Goal: Transaction & Acquisition: Purchase product/service

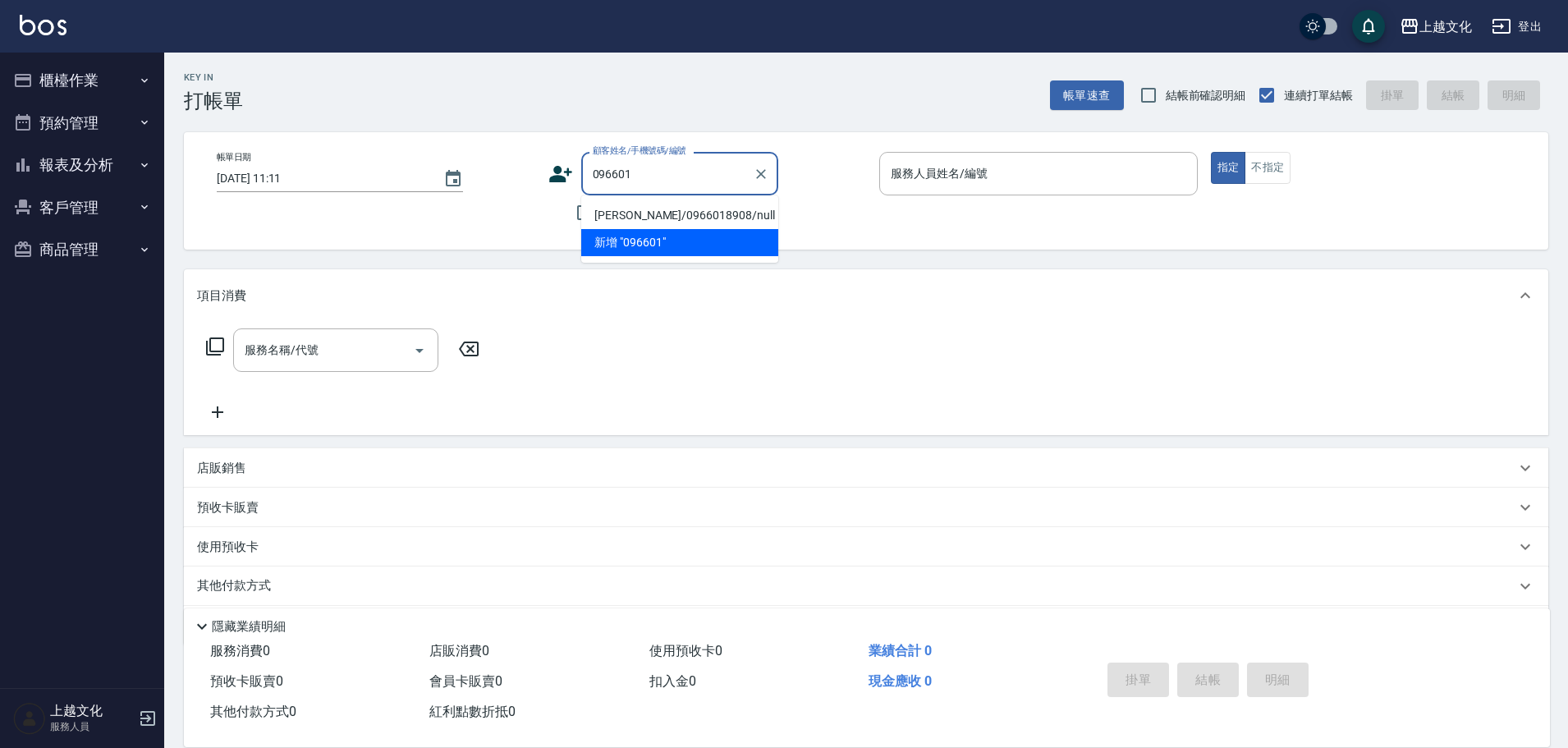
type input "09660"
click at [764, 166] on icon "Clear" at bounding box center [761, 173] width 17 height 17
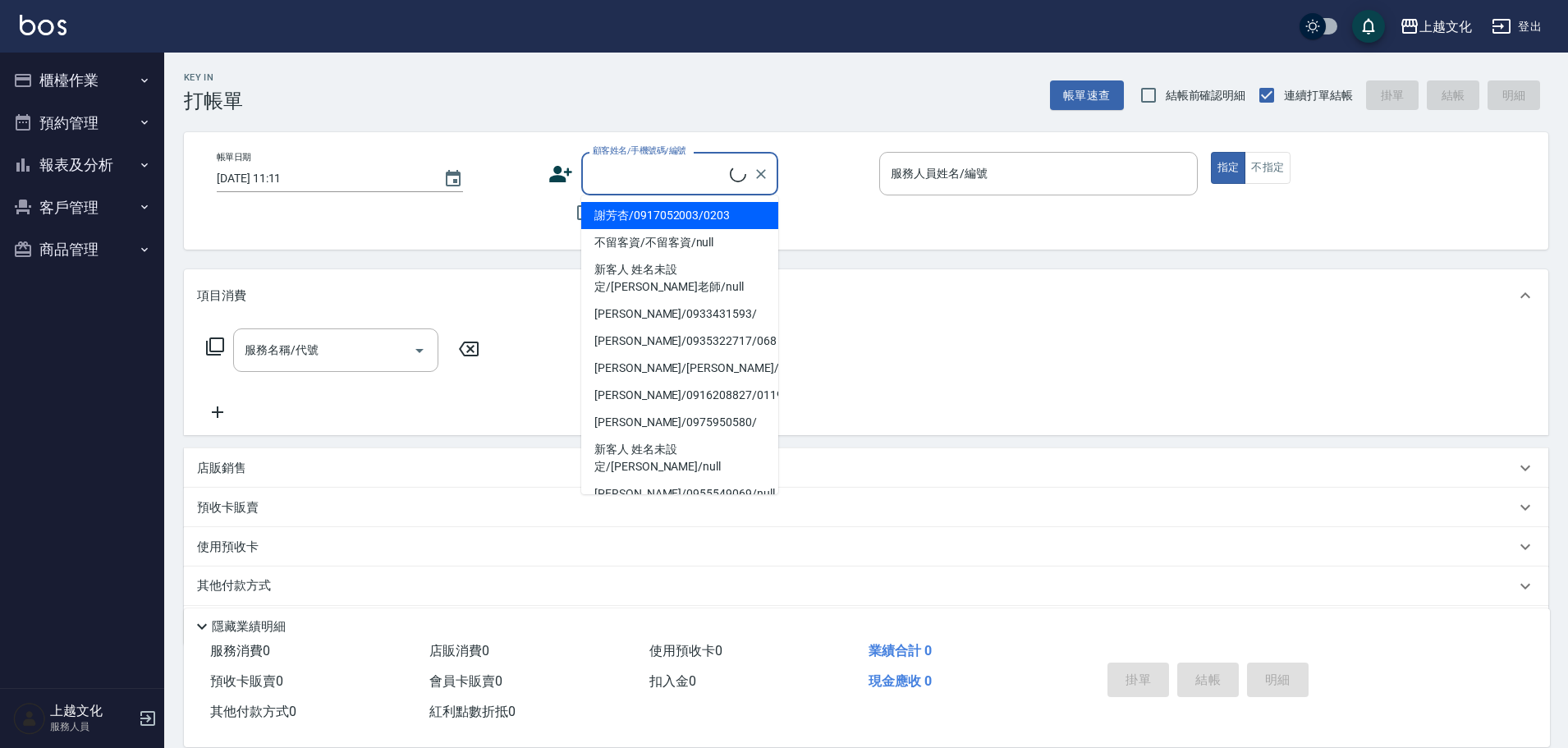
click at [549, 285] on div "項目消費" at bounding box center [866, 295] width 1364 height 53
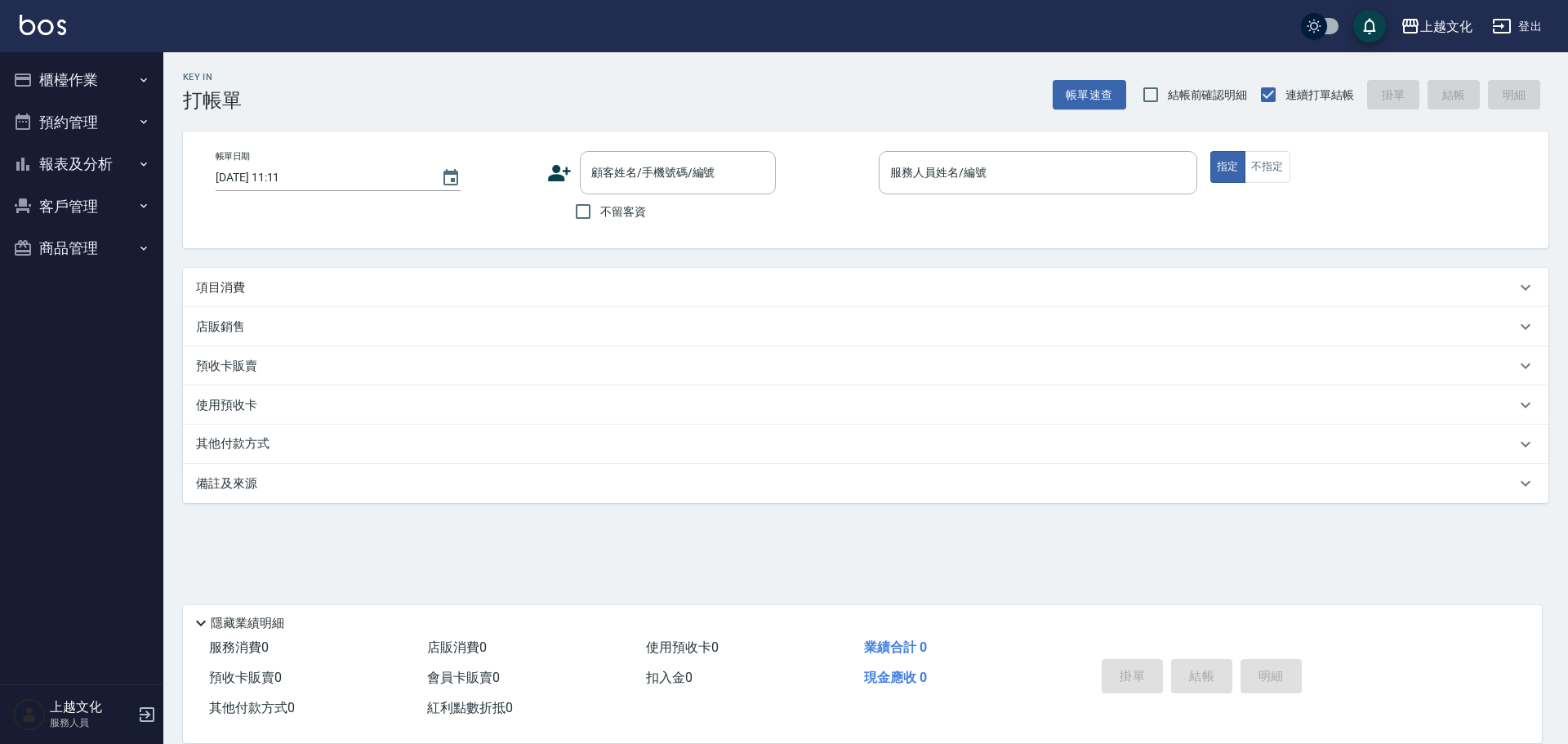
click at [47, 166] on button "報表及分析" at bounding box center [82, 164] width 150 height 42
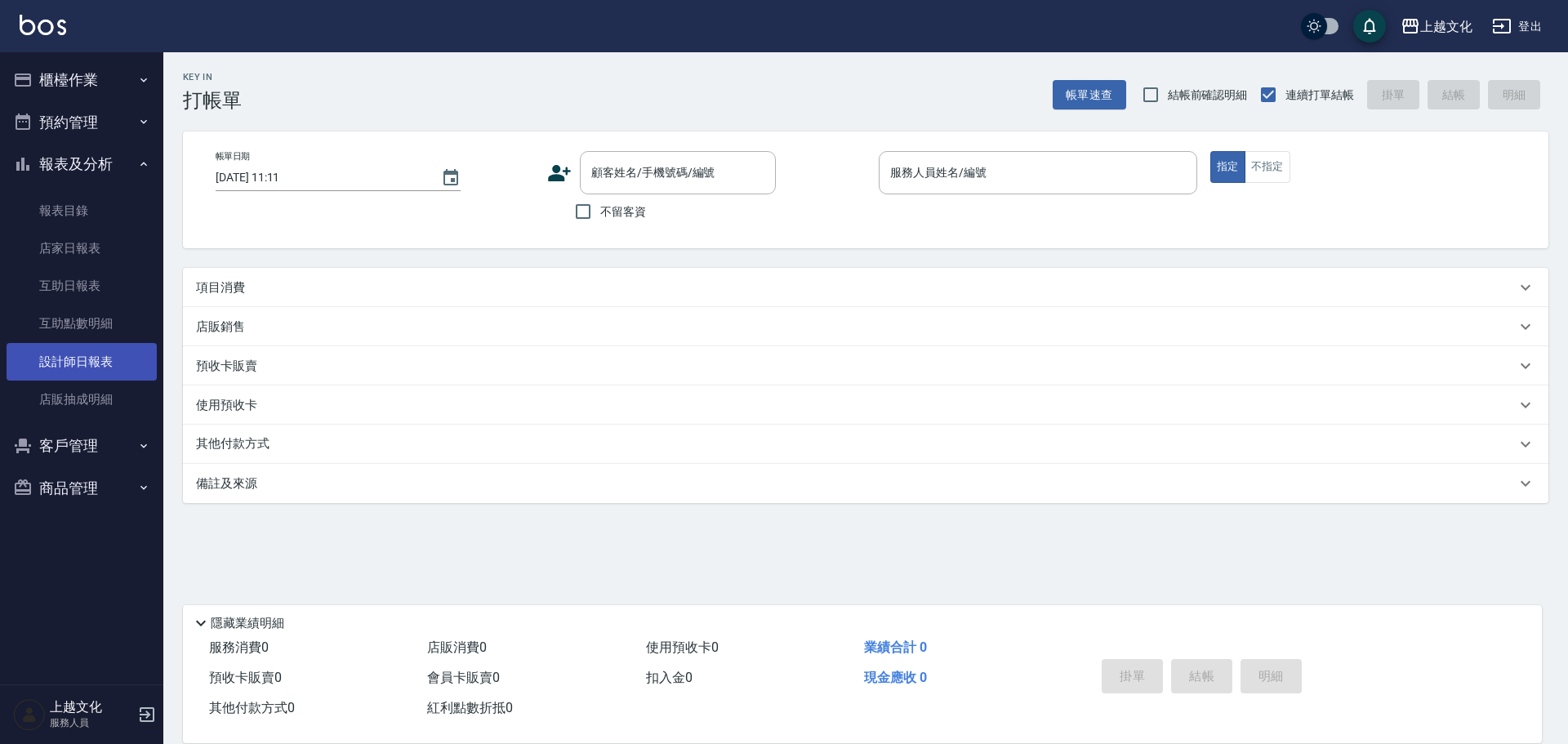
click at [85, 365] on link "設計師日報表" at bounding box center [82, 362] width 150 height 37
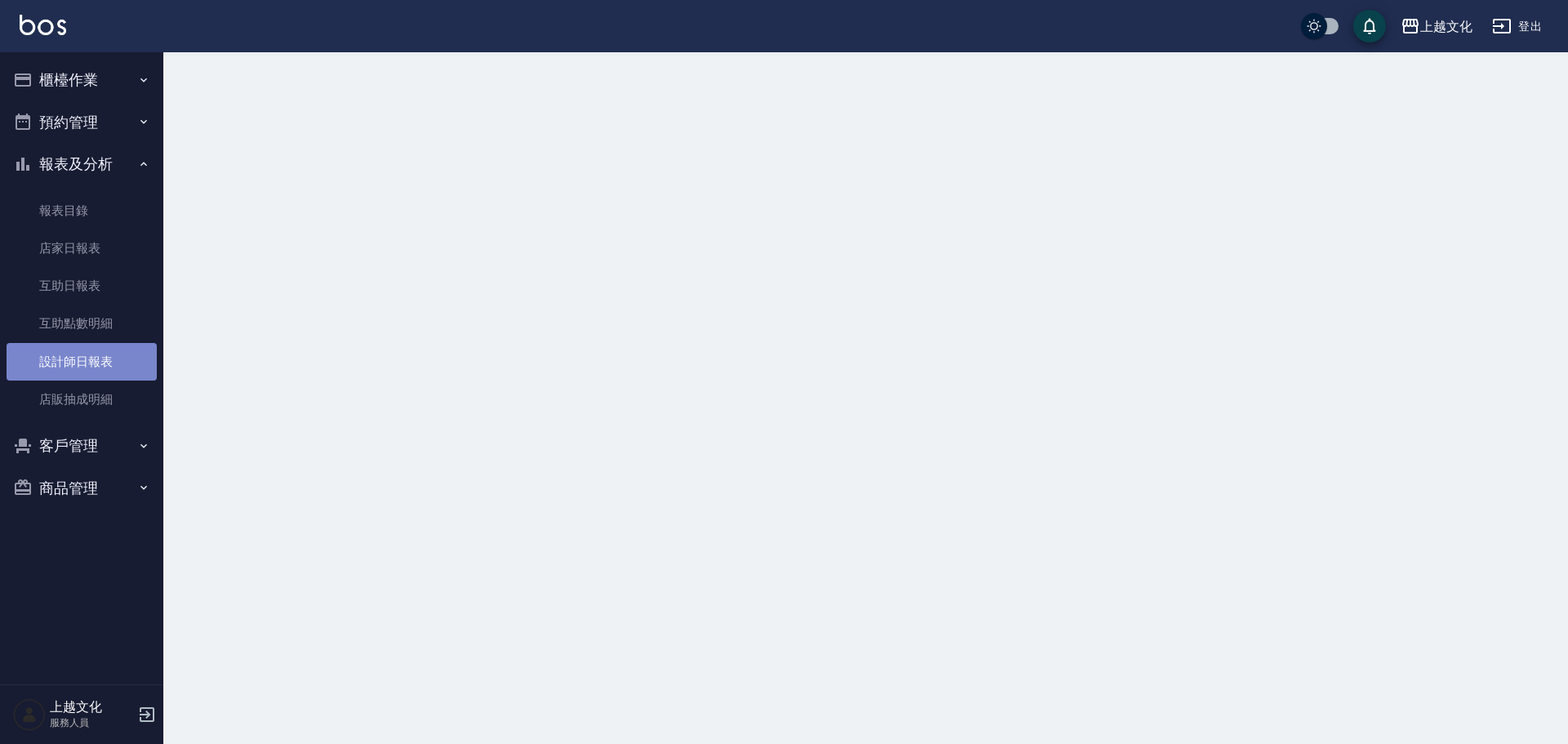
click at [85, 365] on link "設計師日報表" at bounding box center [82, 362] width 150 height 37
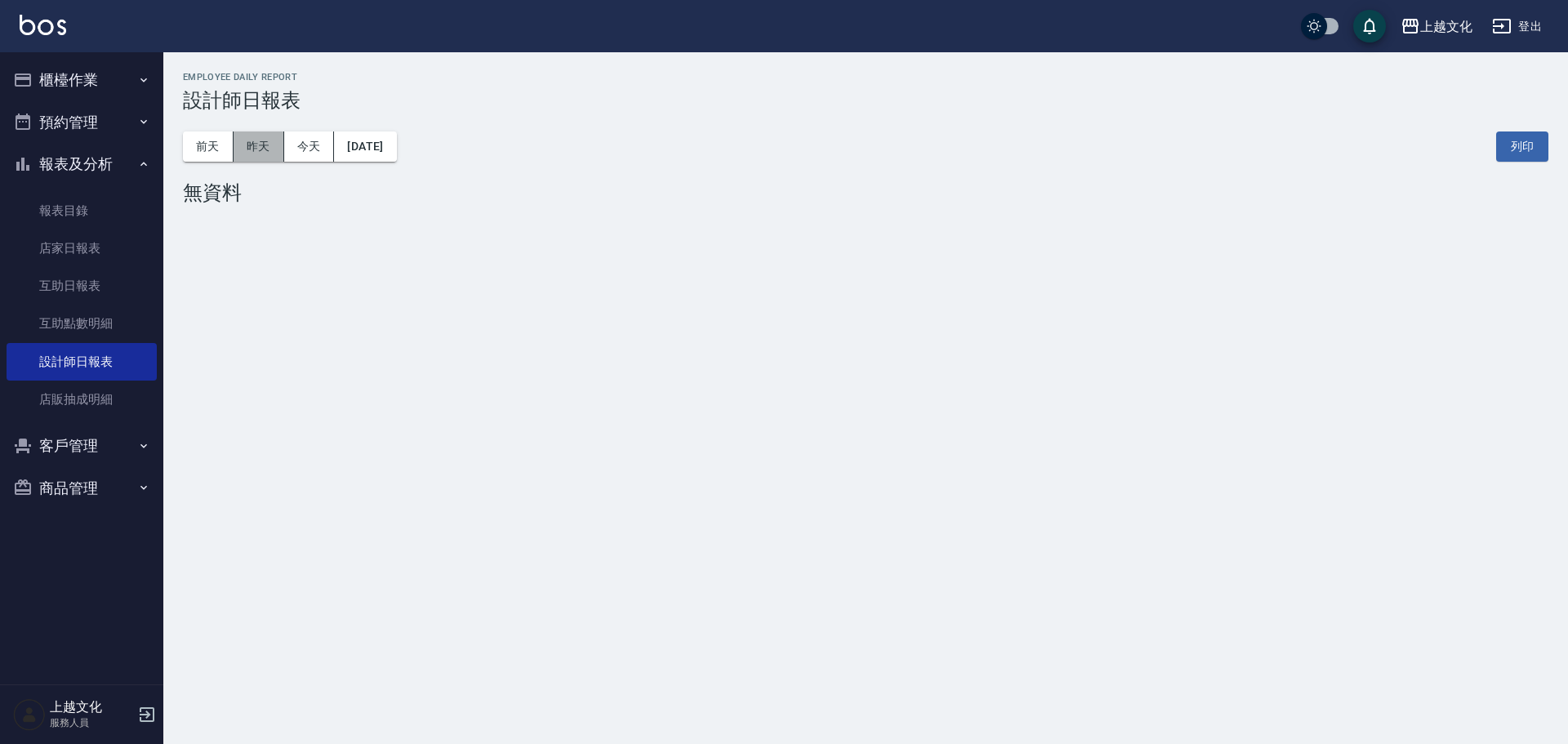
click at [259, 141] on button "昨天" at bounding box center [258, 146] width 50 height 31
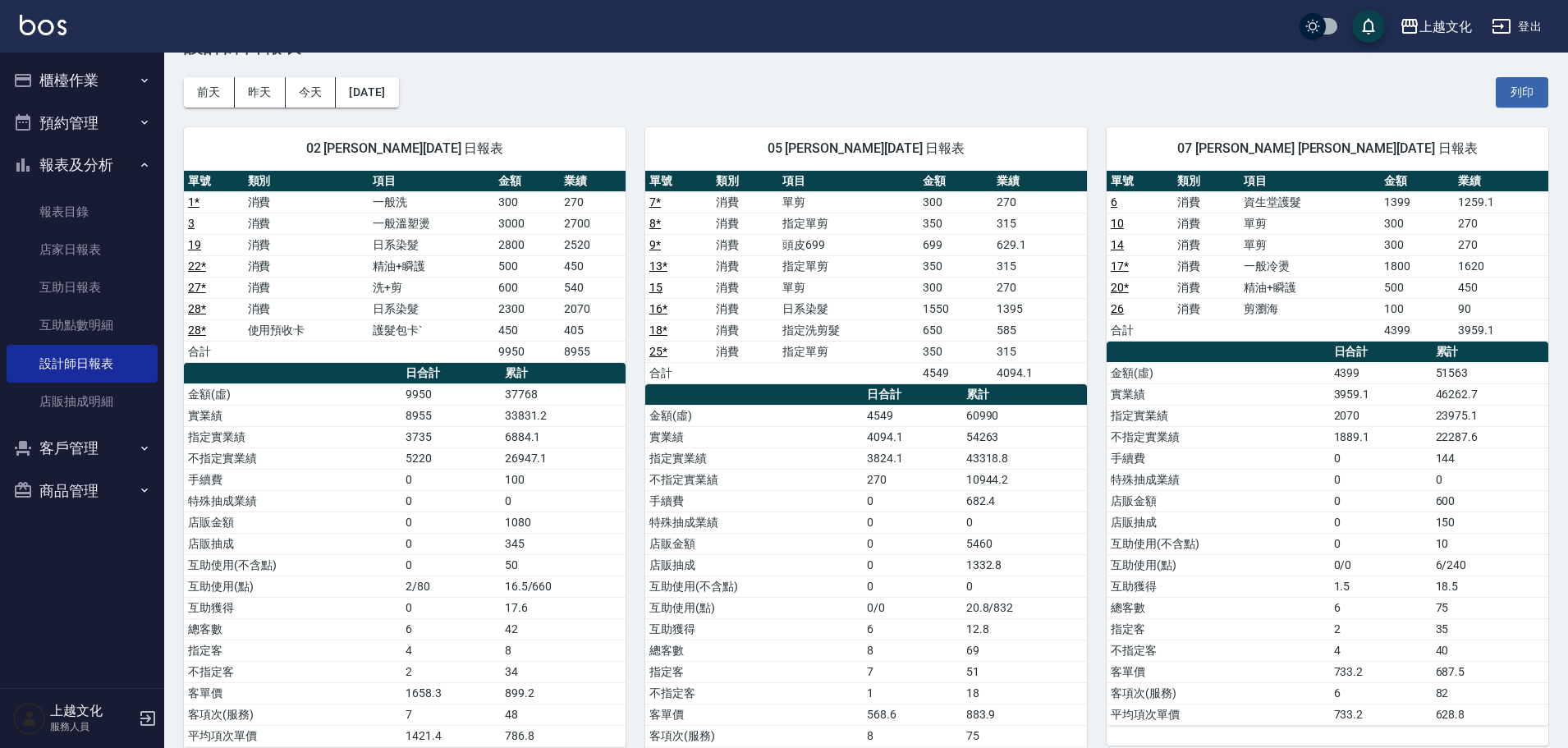
scroll to position [82, 0]
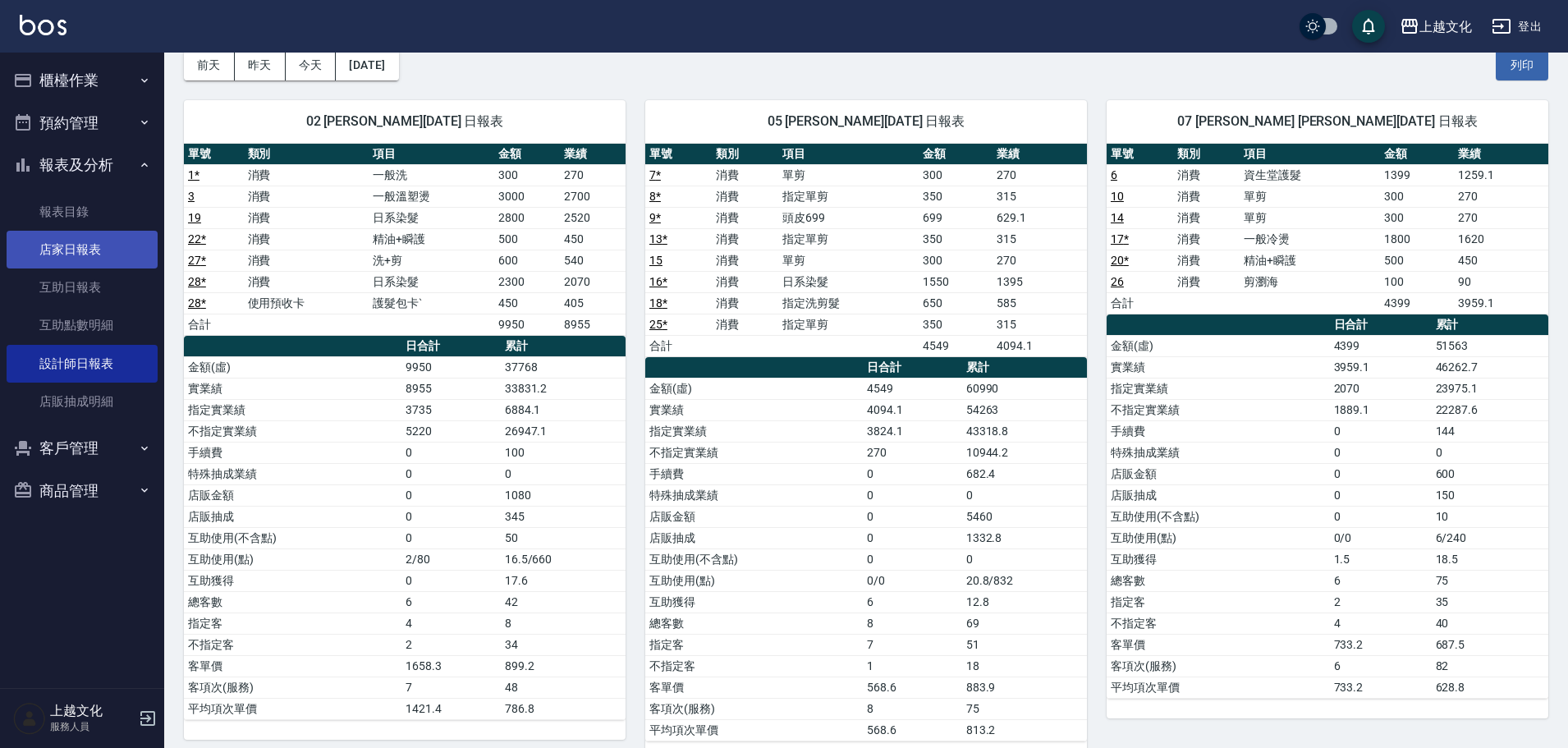
click at [43, 251] on link "店家日報表" at bounding box center [82, 250] width 151 height 38
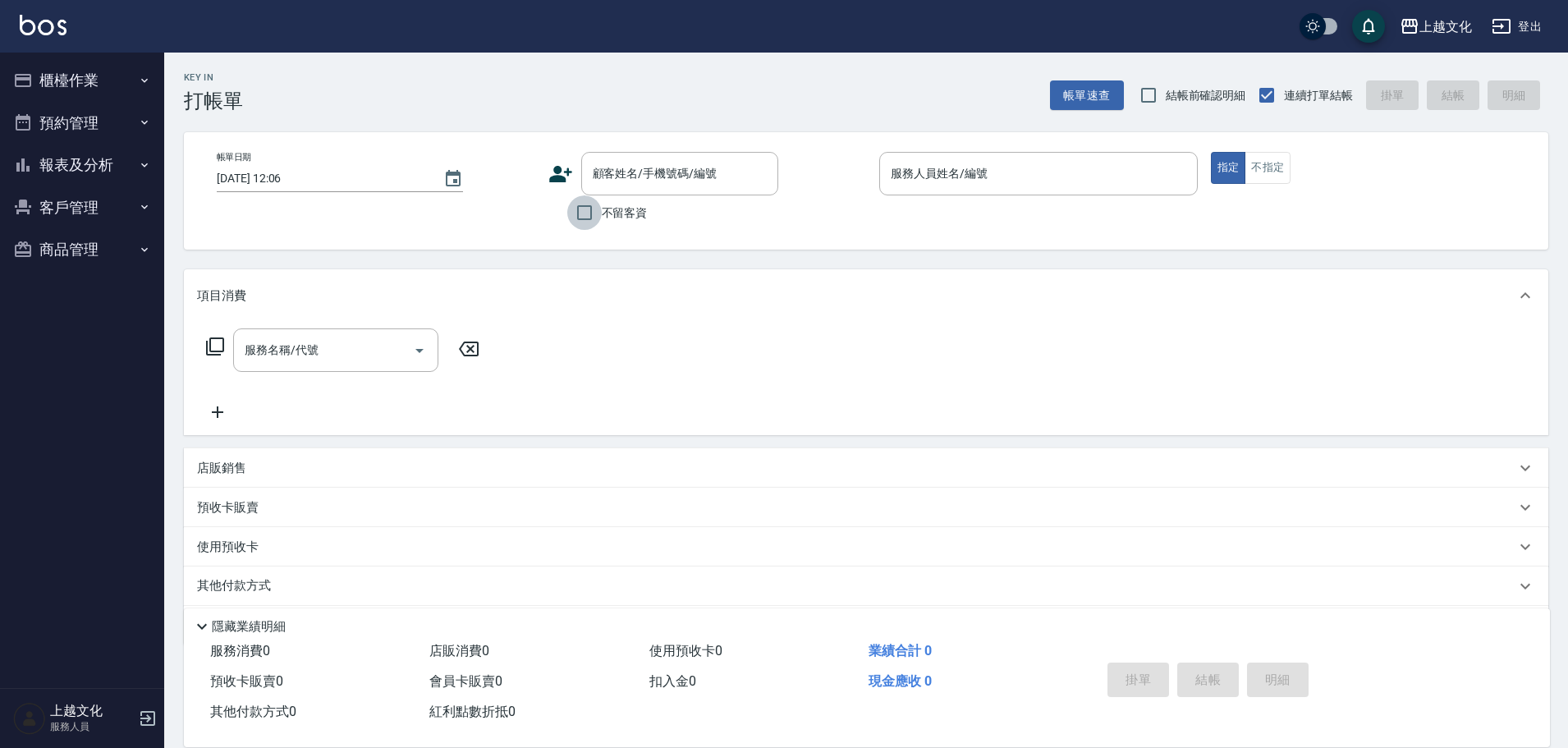
click at [581, 215] on input "不留客資" at bounding box center [584, 212] width 35 height 35
checkbox input "true"
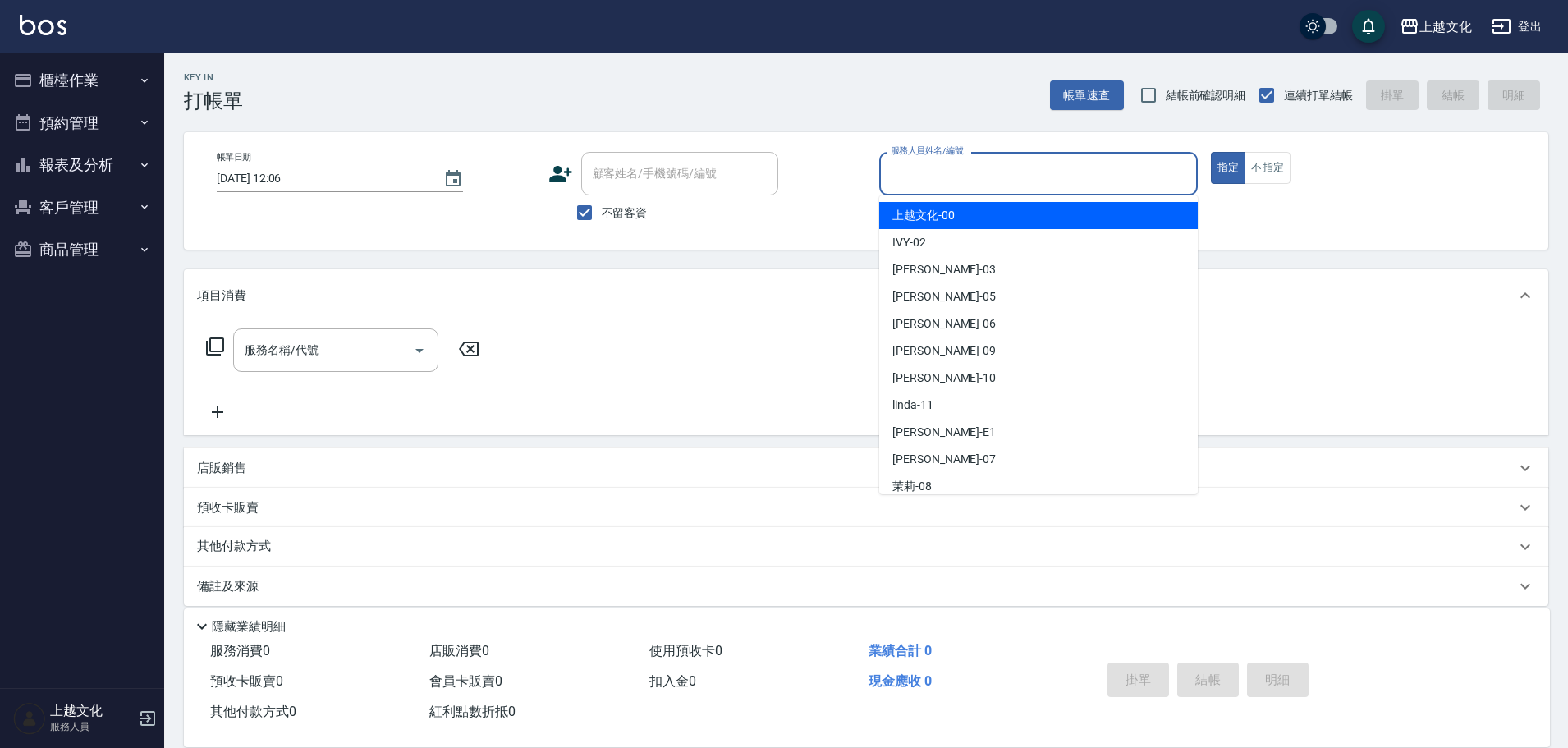
click at [922, 174] on input "服務人員姓名/編號" at bounding box center [1038, 173] width 304 height 29
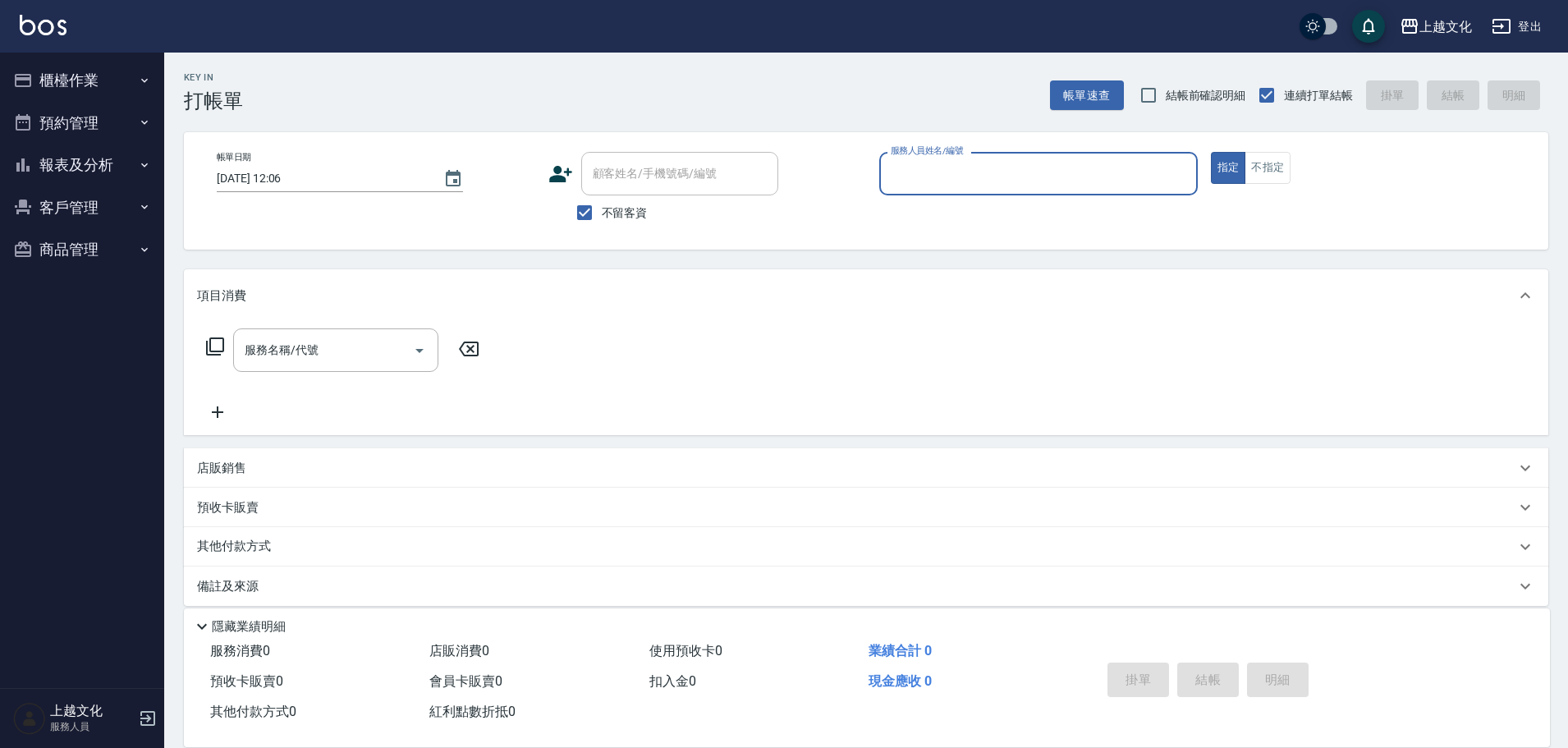
click at [928, 167] on input "服務人員姓名/編號" at bounding box center [1038, 173] width 304 height 29
drag, startPoint x: 928, startPoint y: 167, endPoint x: 932, endPoint y: 175, distance: 8.9
click at [928, 167] on input "服務人員姓名/編號" at bounding box center [1038, 173] width 304 height 29
click at [943, 189] on div "服務人員姓名/編號" at bounding box center [1039, 173] width 319 height 44
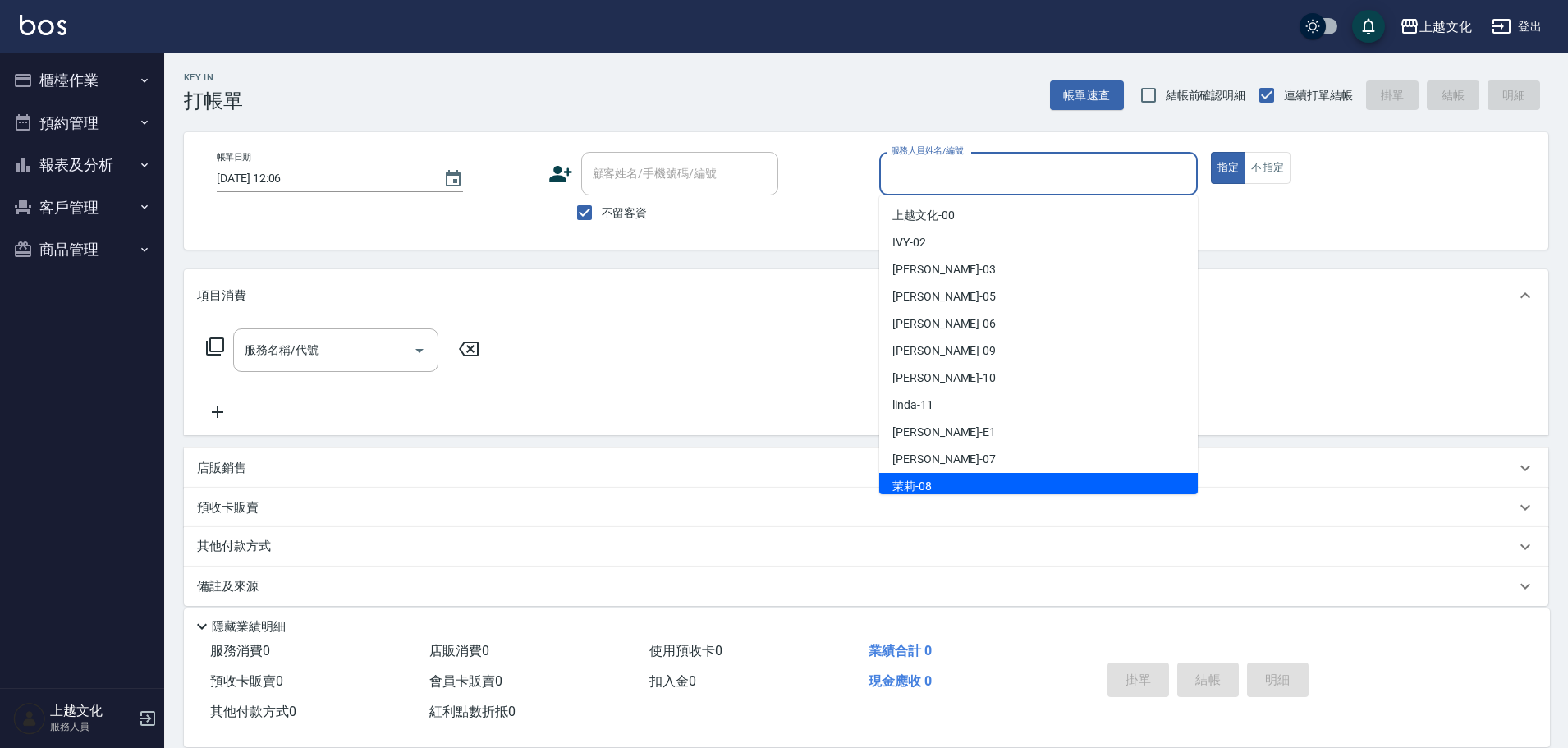
click at [945, 476] on div "茉莉 -08" at bounding box center [1039, 485] width 319 height 27
type input "茉莉-08"
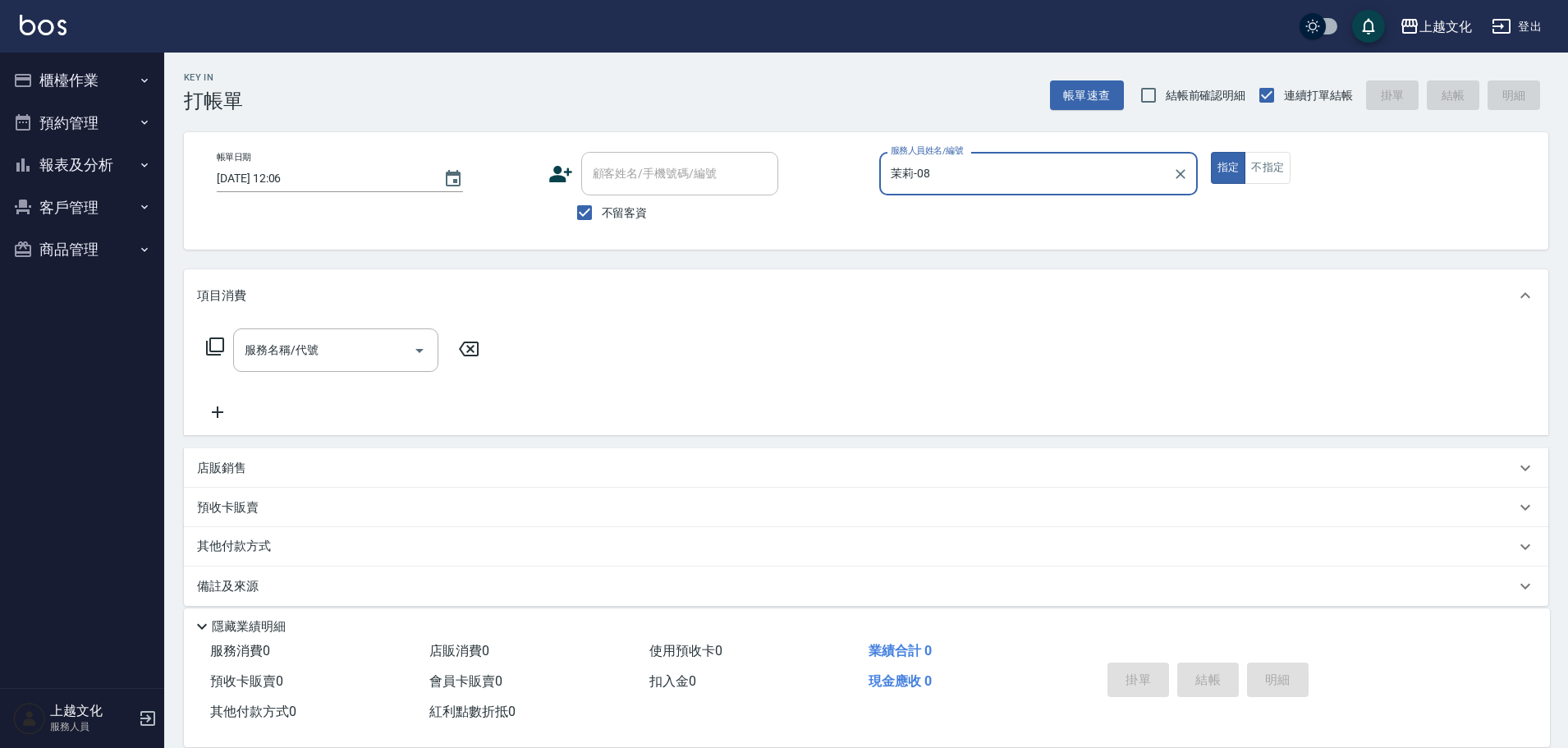
click at [215, 343] on icon at bounding box center [215, 347] width 20 height 20
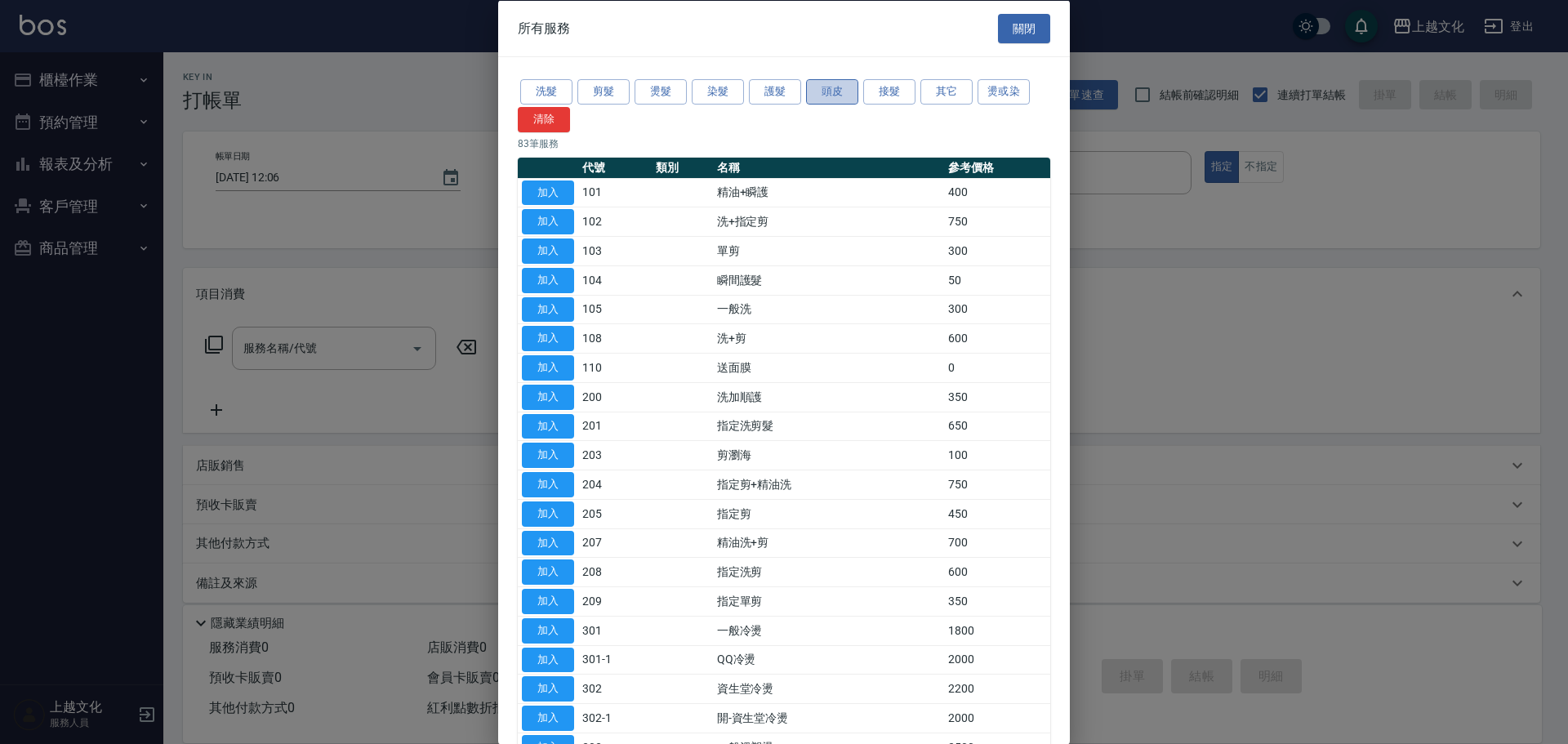
click at [820, 93] on button "頭皮" at bounding box center [832, 92] width 52 height 26
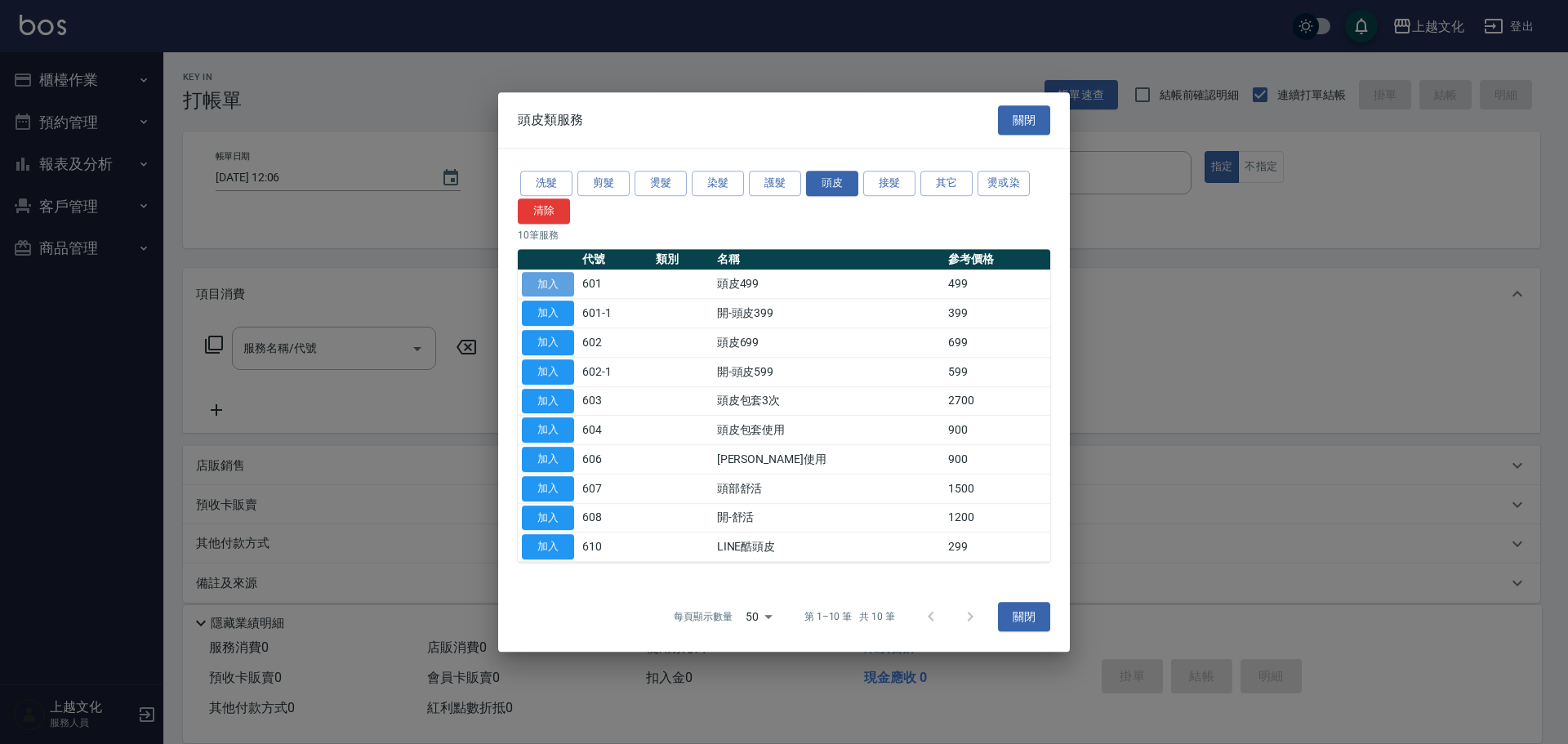
click at [551, 285] on button "加入" at bounding box center [548, 285] width 52 height 26
type input "頭皮499(601)"
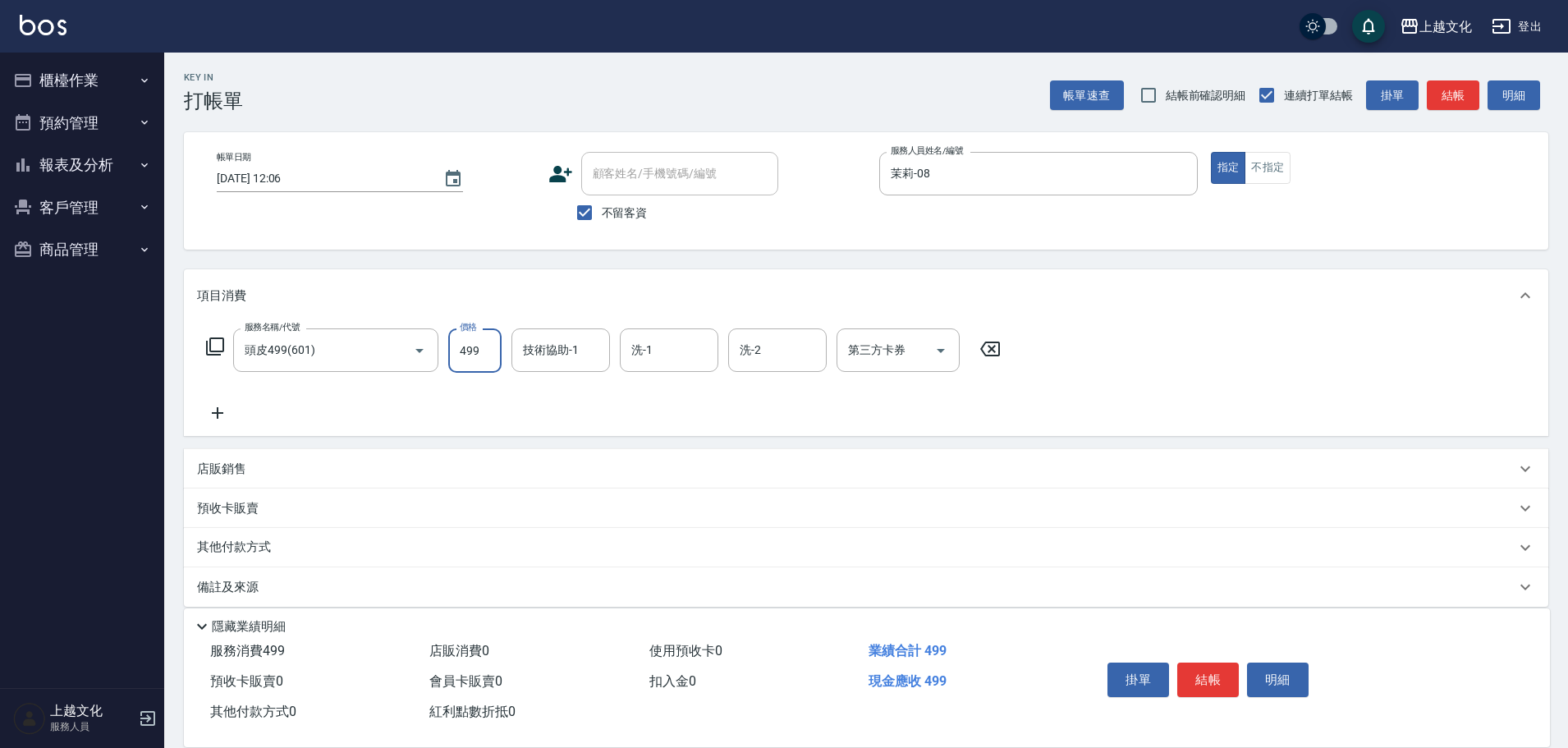
click at [487, 367] on input "499" at bounding box center [475, 351] width 53 height 45
type input "599"
click at [1223, 675] on button "結帳" at bounding box center [1207, 680] width 61 height 35
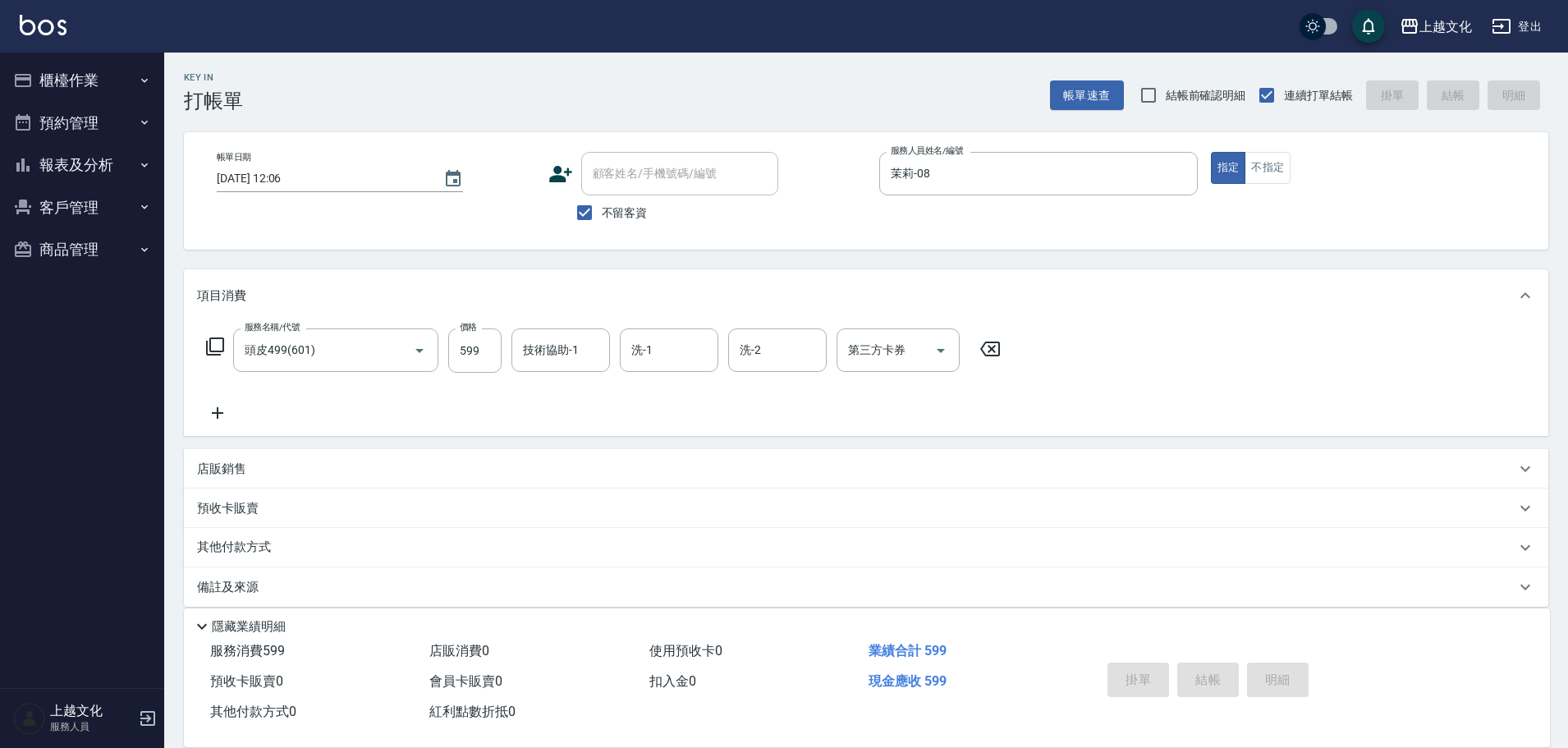
type input "[DATE] 12:07"
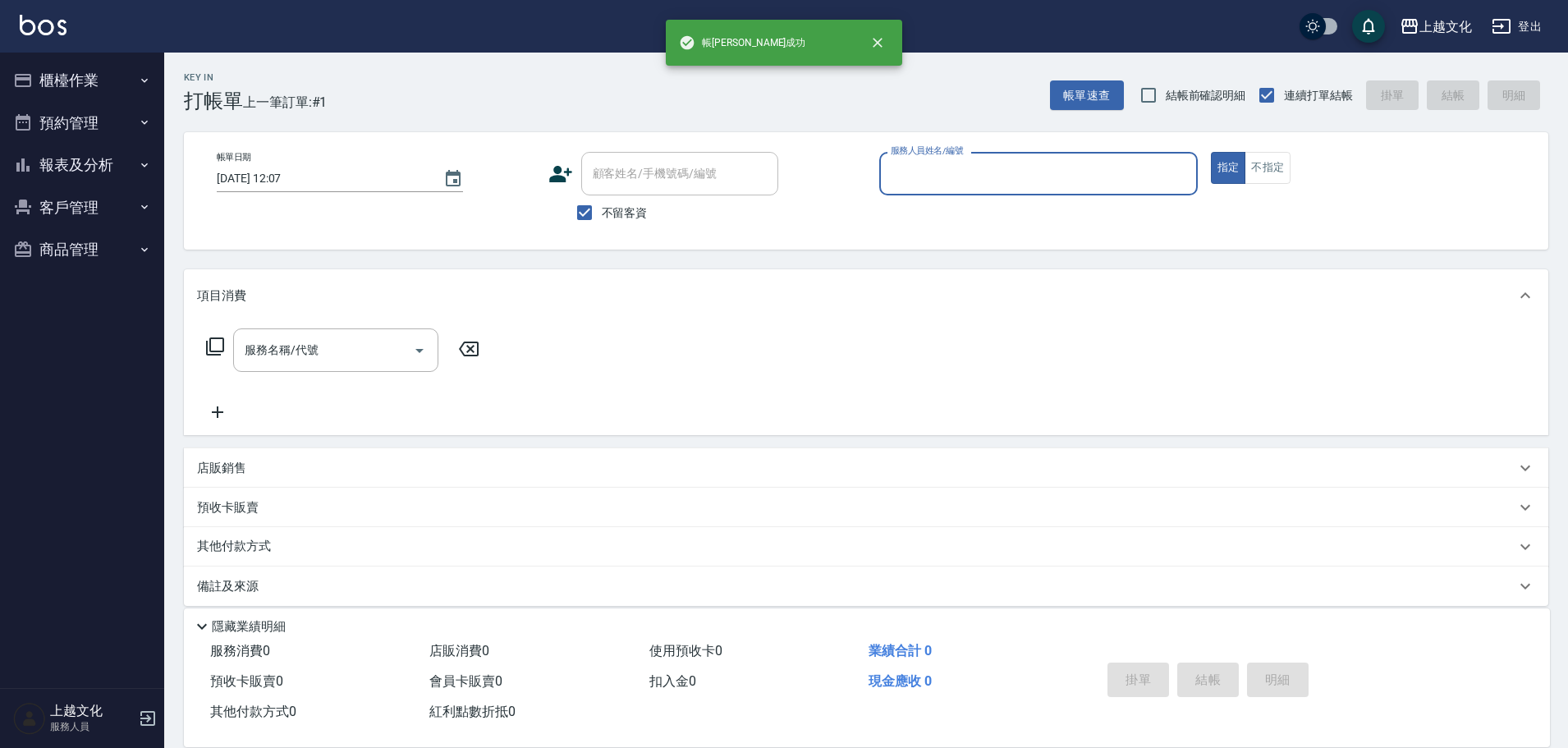
click at [994, 184] on input "服務人員姓名/編號" at bounding box center [1038, 173] width 304 height 29
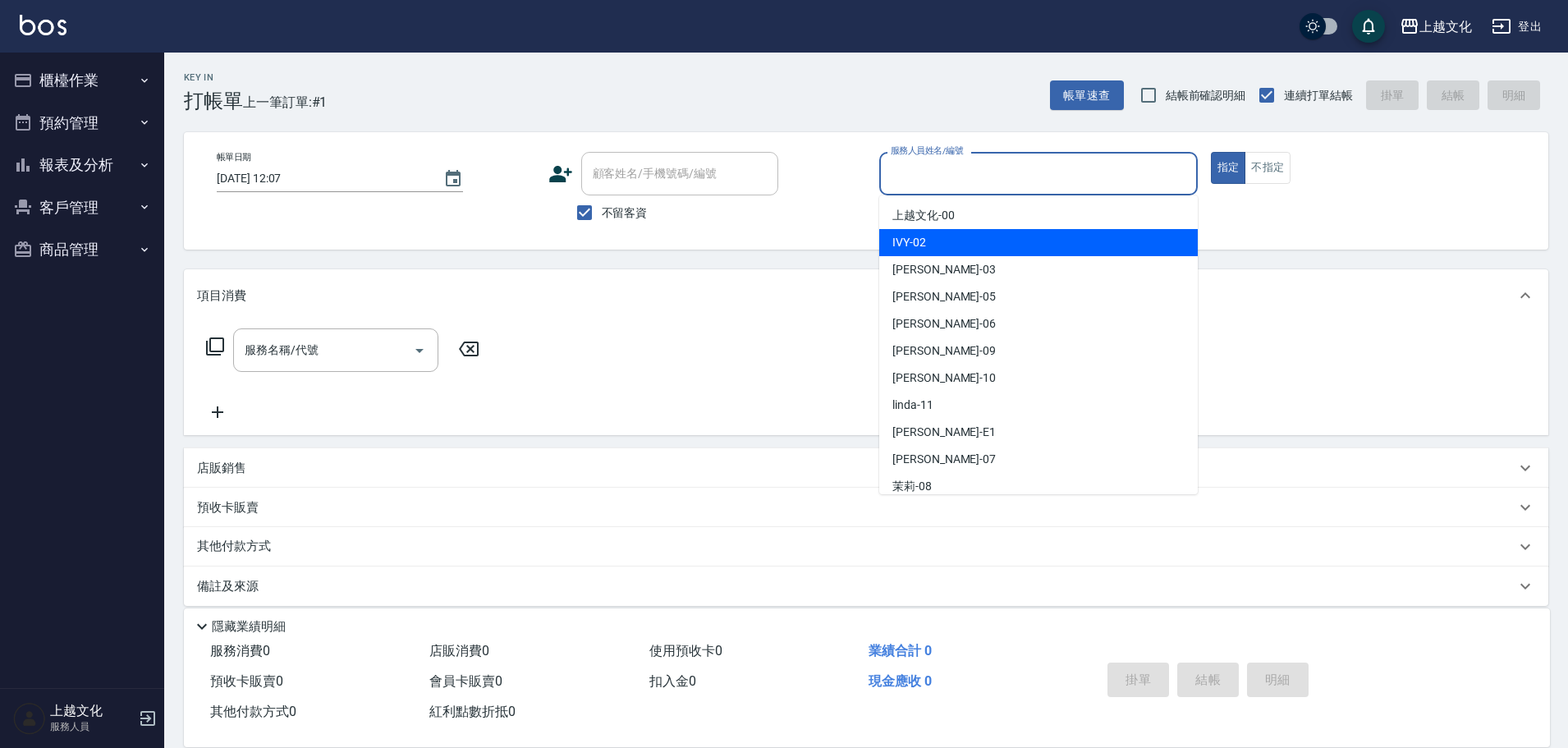
click at [956, 242] on div "IVY -02" at bounding box center [1039, 242] width 319 height 27
type input "IVY-02"
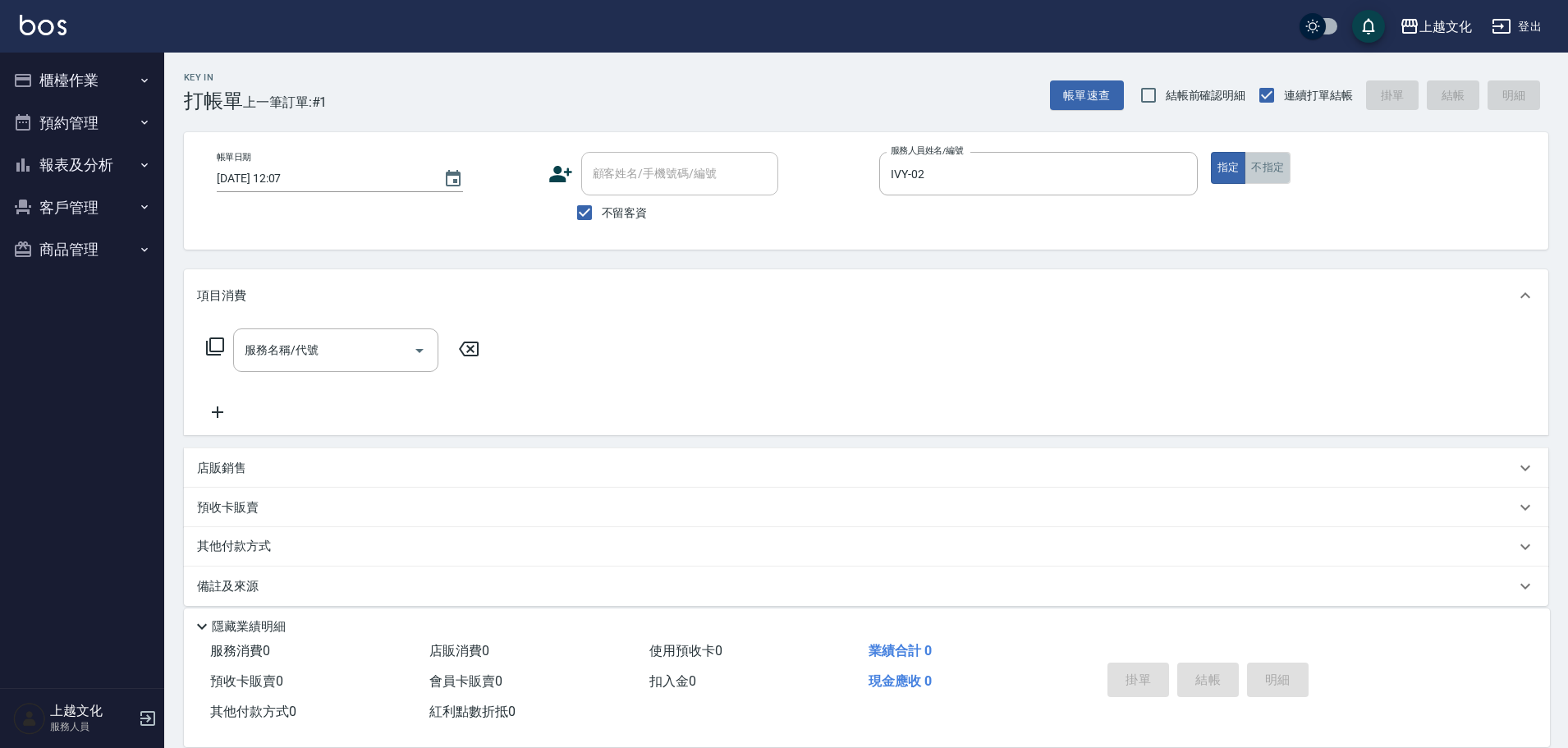
click at [1249, 181] on button "不指定" at bounding box center [1267, 167] width 46 height 32
click at [1249, 180] on button "不指定" at bounding box center [1267, 167] width 46 height 32
click at [288, 355] on input "服務名稱/代號" at bounding box center [323, 350] width 165 height 29
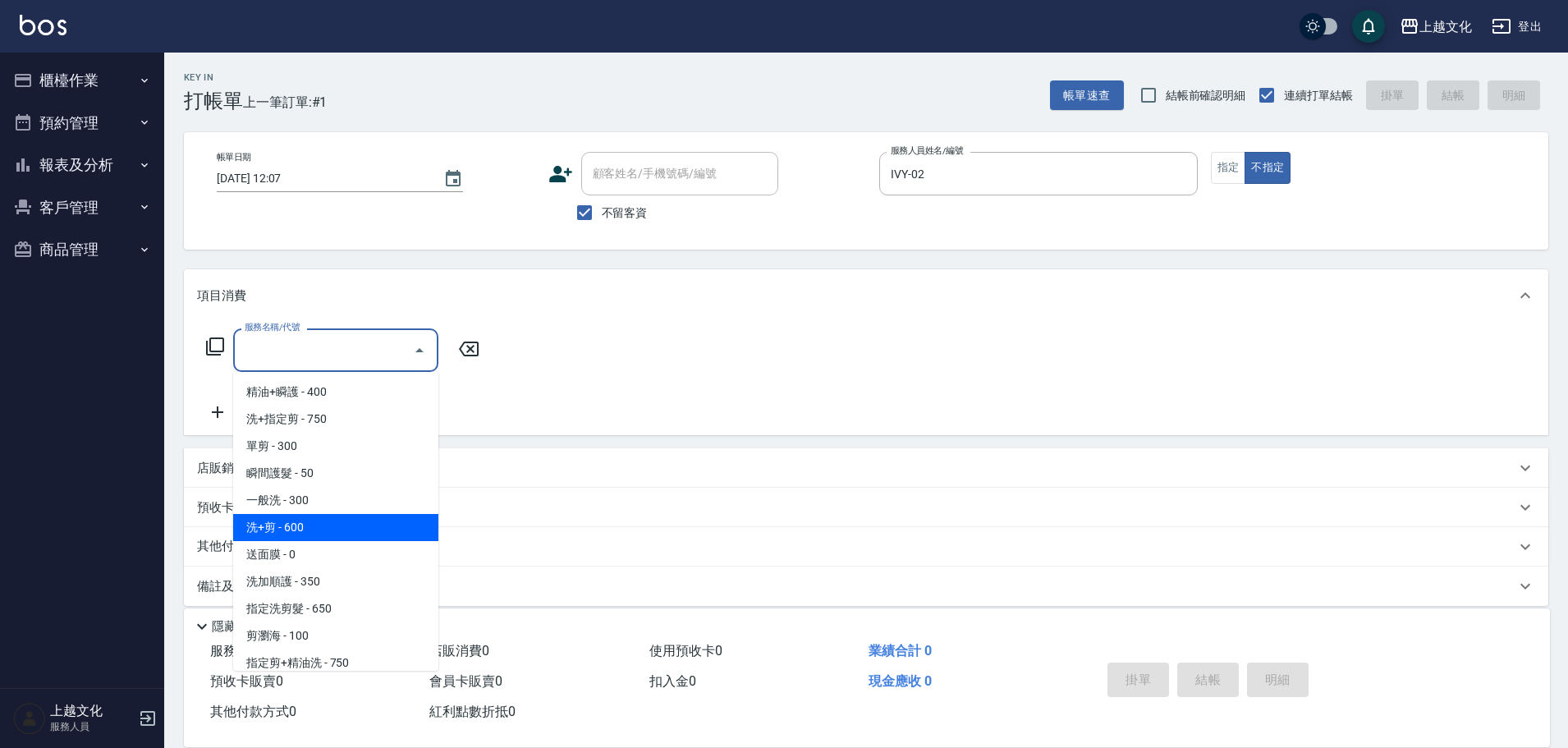
click at [314, 526] on span "洗+剪 - 600" at bounding box center [335, 527] width 205 height 27
type input "洗+剪(108)"
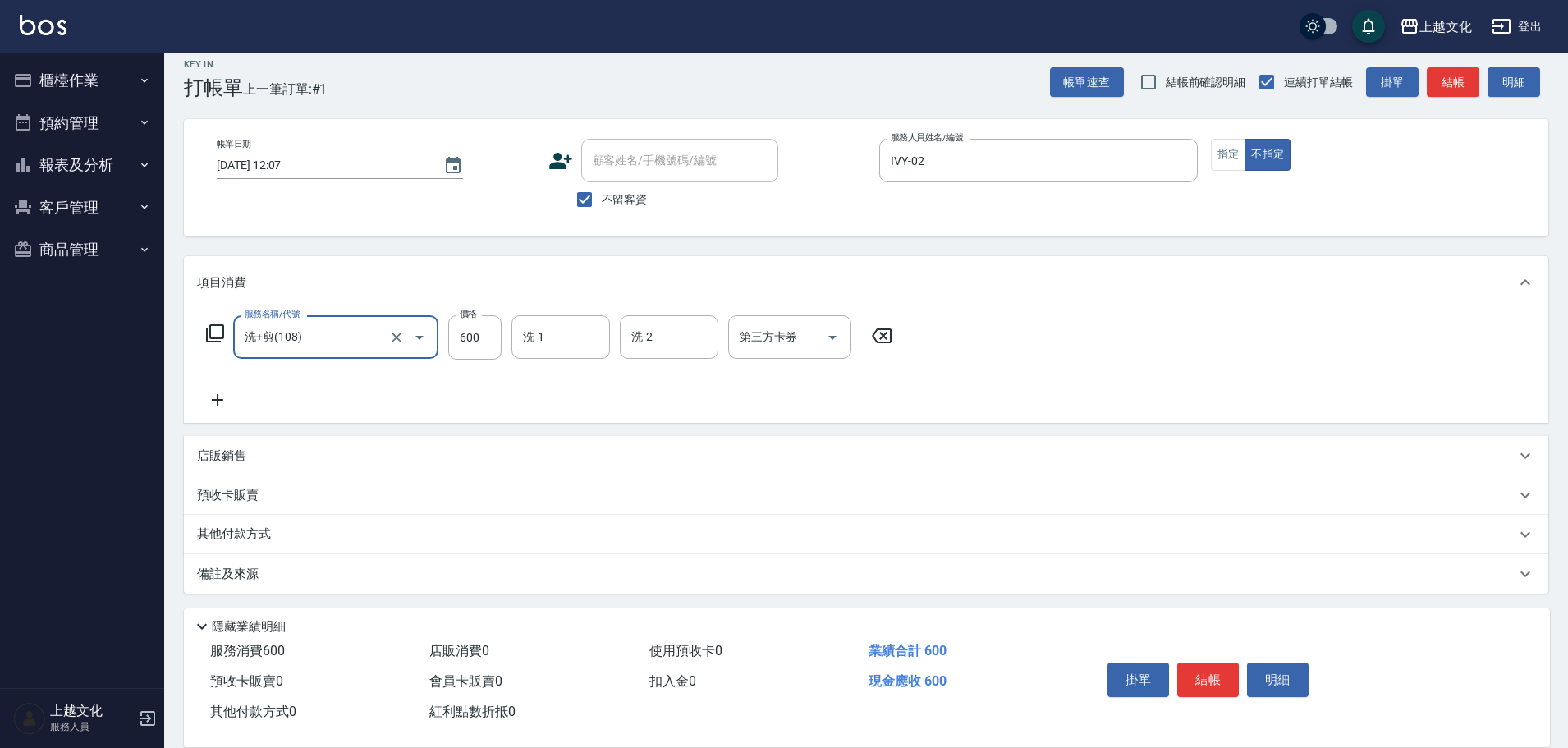
scroll to position [17, 0]
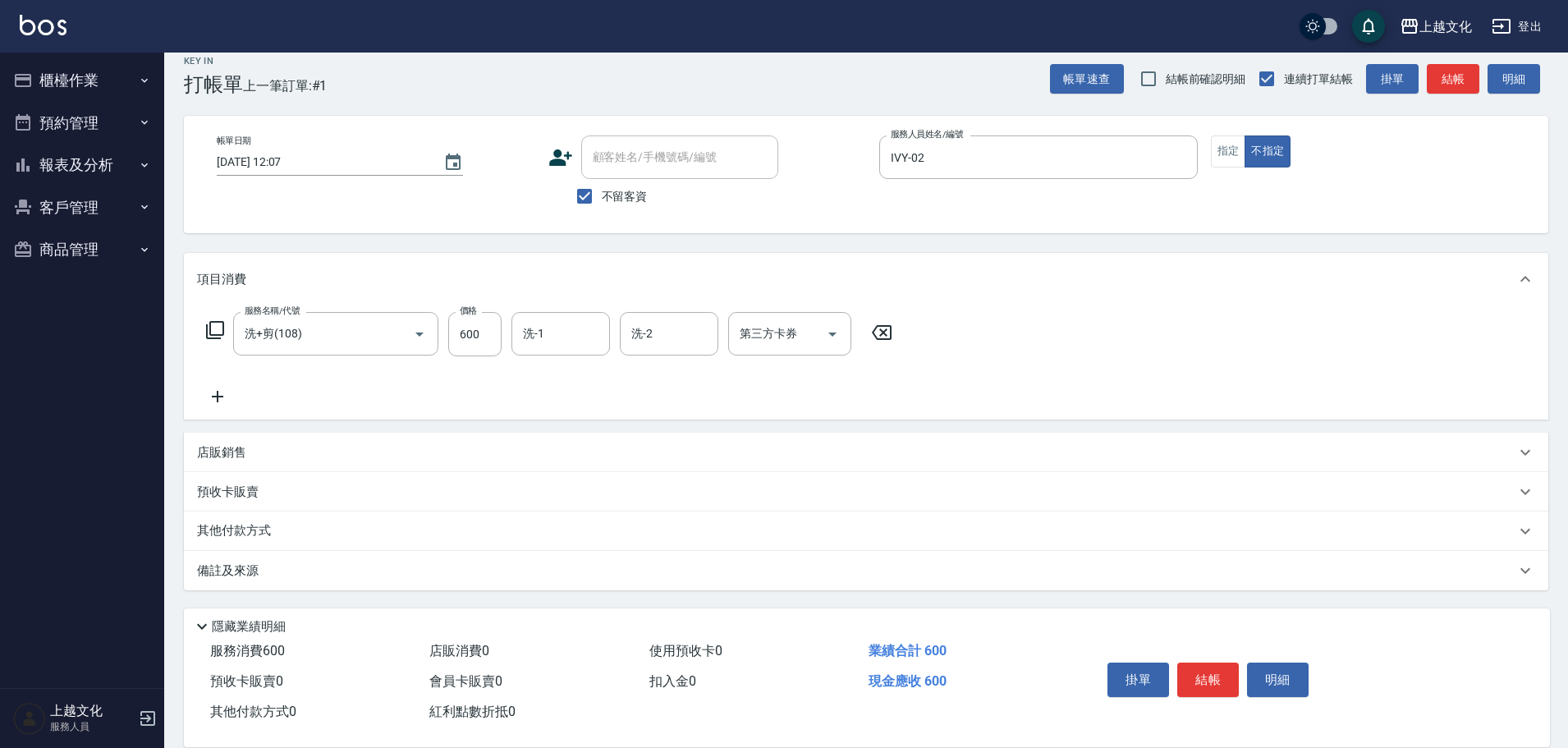
click at [229, 520] on div "其他付款方式" at bounding box center [866, 531] width 1364 height 40
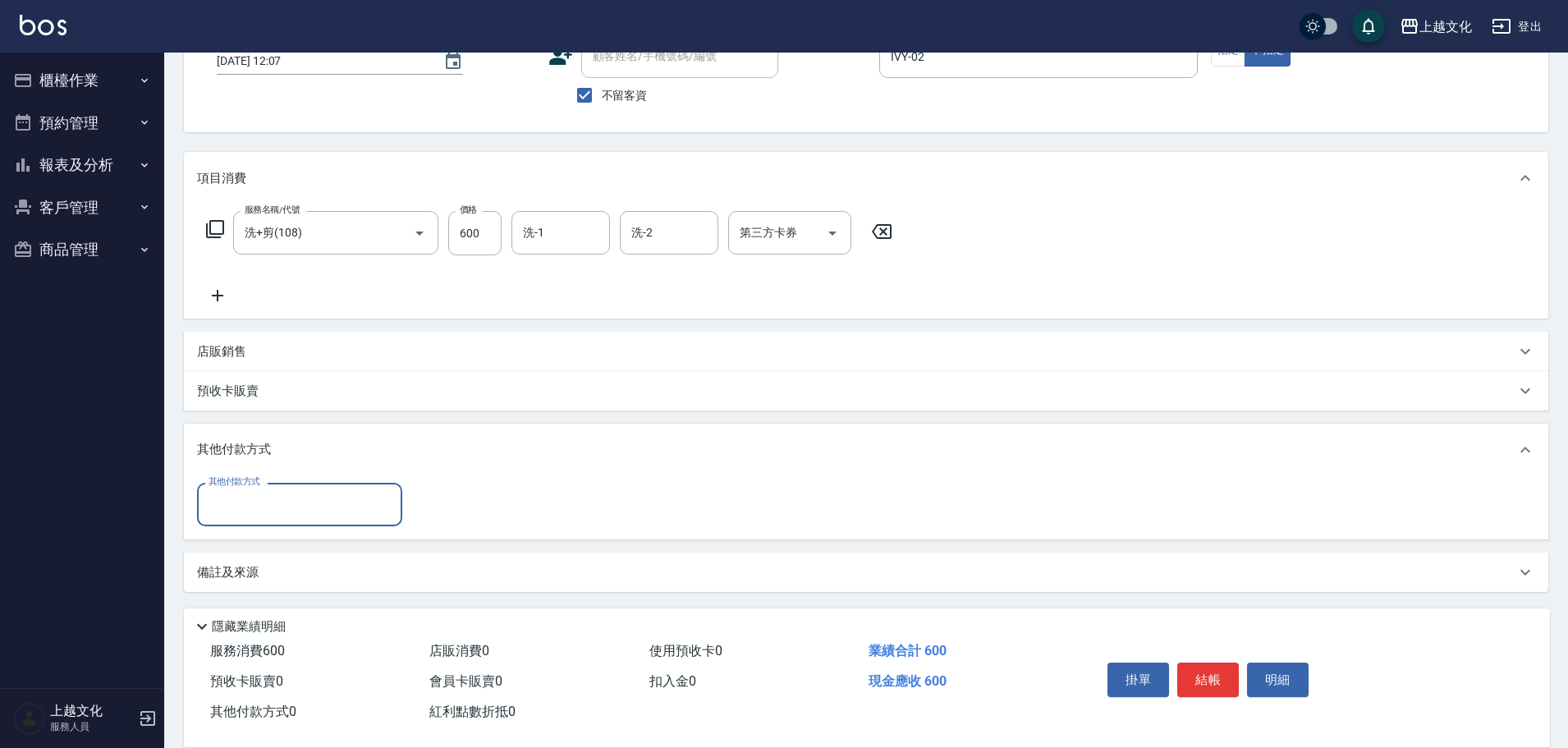
scroll to position [119, 0]
click at [237, 512] on input "其他付款方式" at bounding box center [299, 502] width 190 height 29
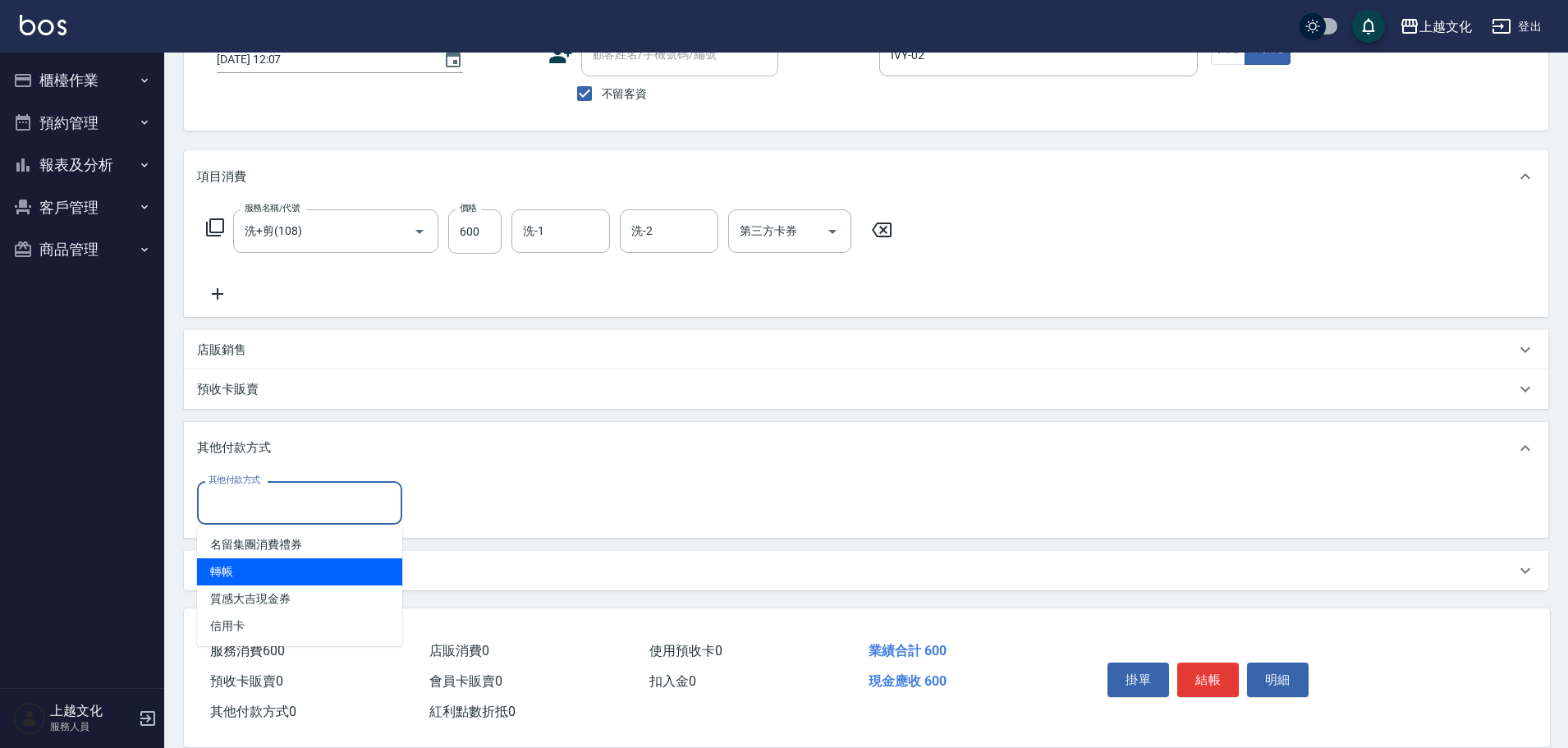
drag, startPoint x: 239, startPoint y: 564, endPoint x: 272, endPoint y: 550, distance: 35.8
click at [239, 559] on span "轉帳" at bounding box center [299, 572] width 205 height 27
type input "轉帳"
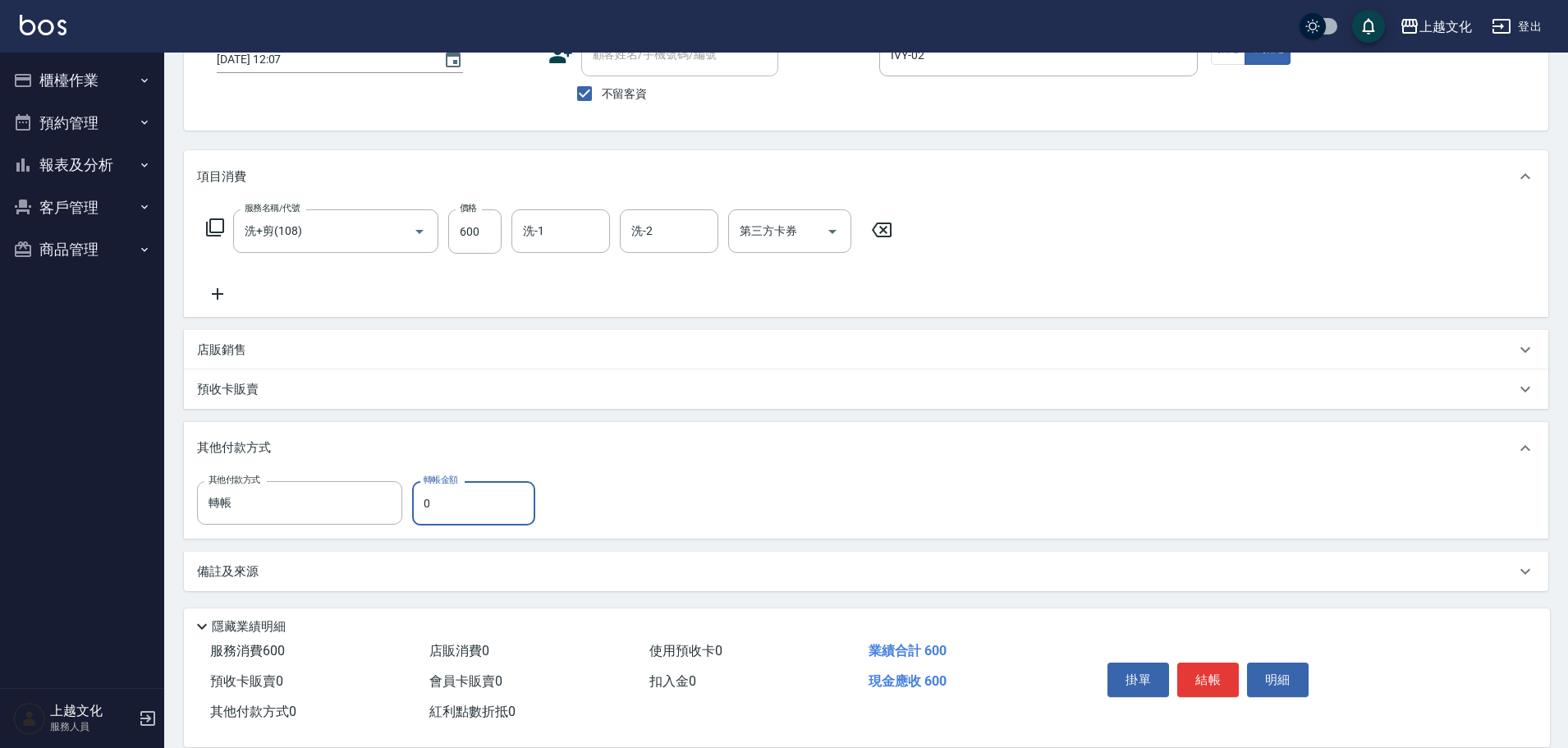
click at [422, 509] on input "0" at bounding box center [473, 503] width 123 height 45
type input "600"
click at [1185, 674] on button "結帳" at bounding box center [1207, 680] width 61 height 35
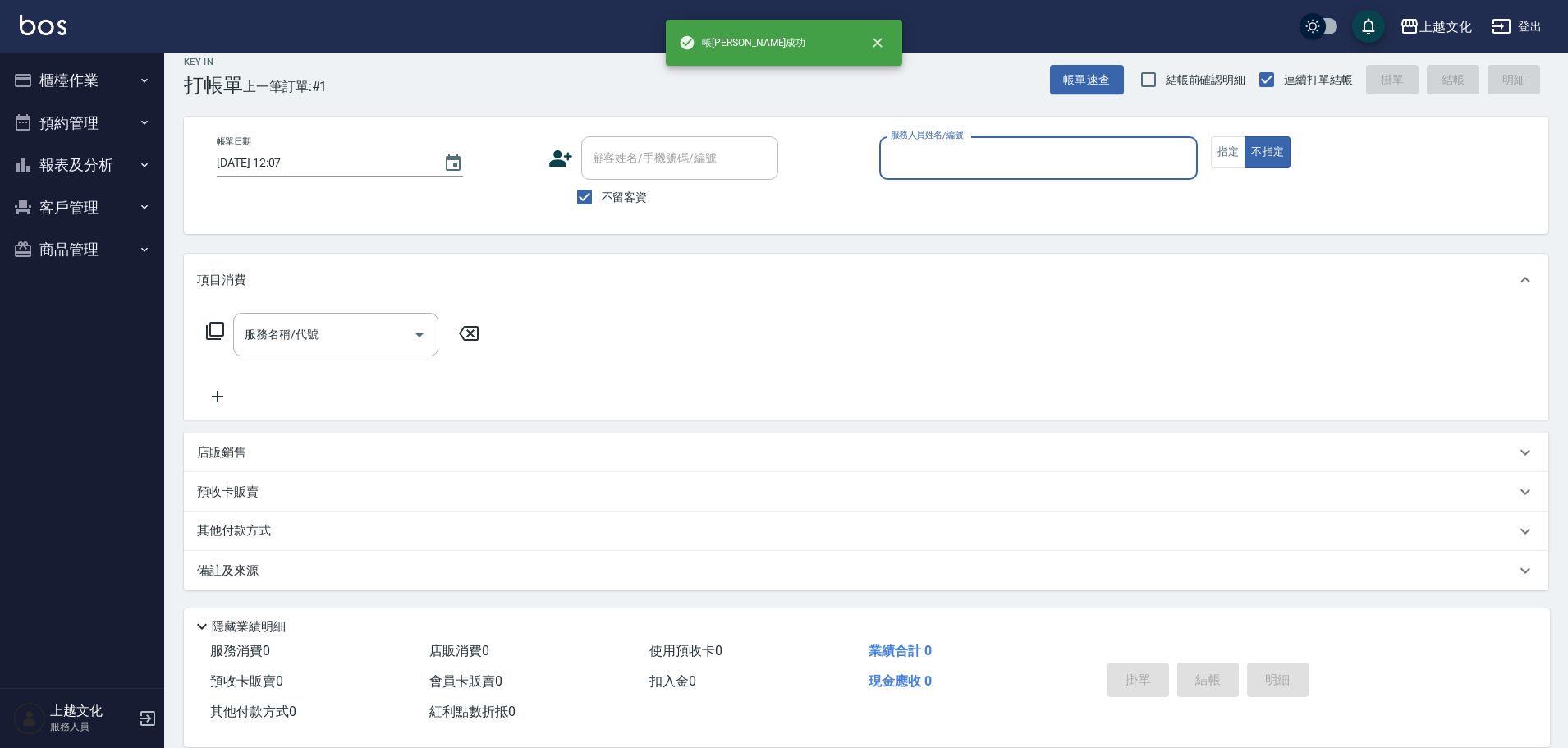
scroll to position [16, 0]
drag, startPoint x: 987, startPoint y: 153, endPoint x: 973, endPoint y: 164, distance: 17.8
click at [986, 152] on input "服務人員姓名/編號" at bounding box center [1038, 158] width 304 height 29
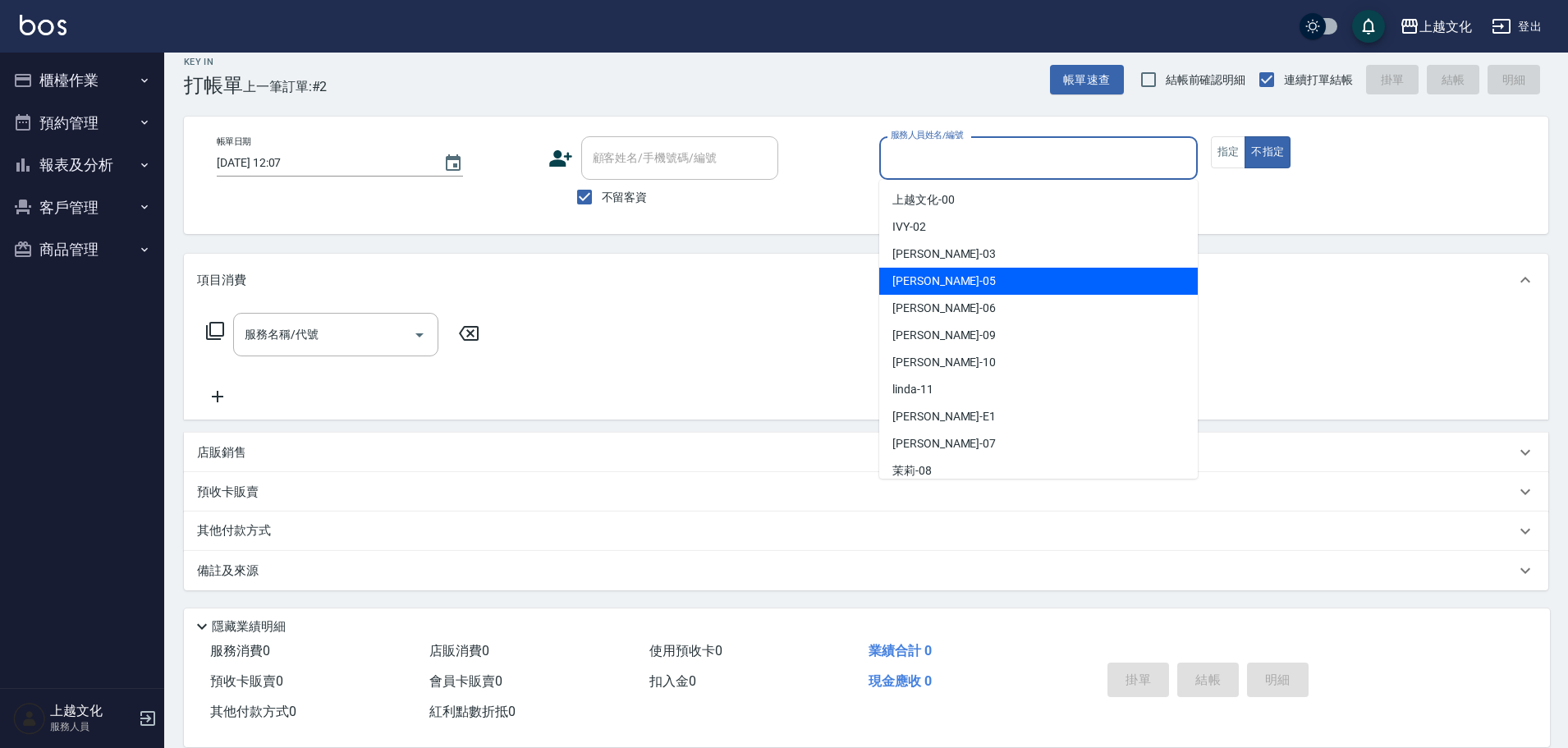
click at [947, 274] on div "[PERSON_NAME] -05" at bounding box center [1039, 280] width 319 height 27
type input "[PERSON_NAME]-05"
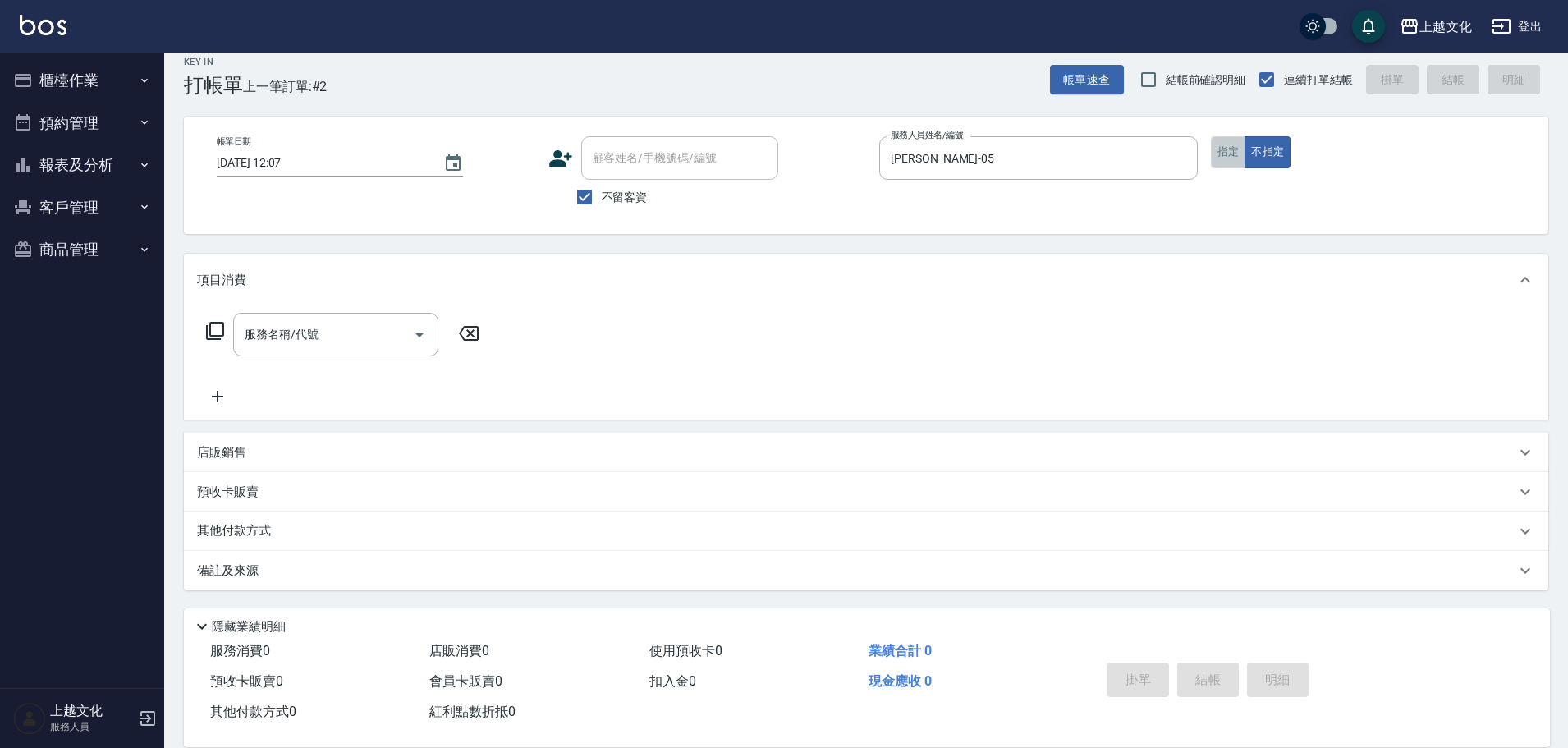
click at [1220, 152] on button "指定" at bounding box center [1228, 153] width 36 height 32
click at [1221, 154] on button "指定" at bounding box center [1228, 153] width 36 height 32
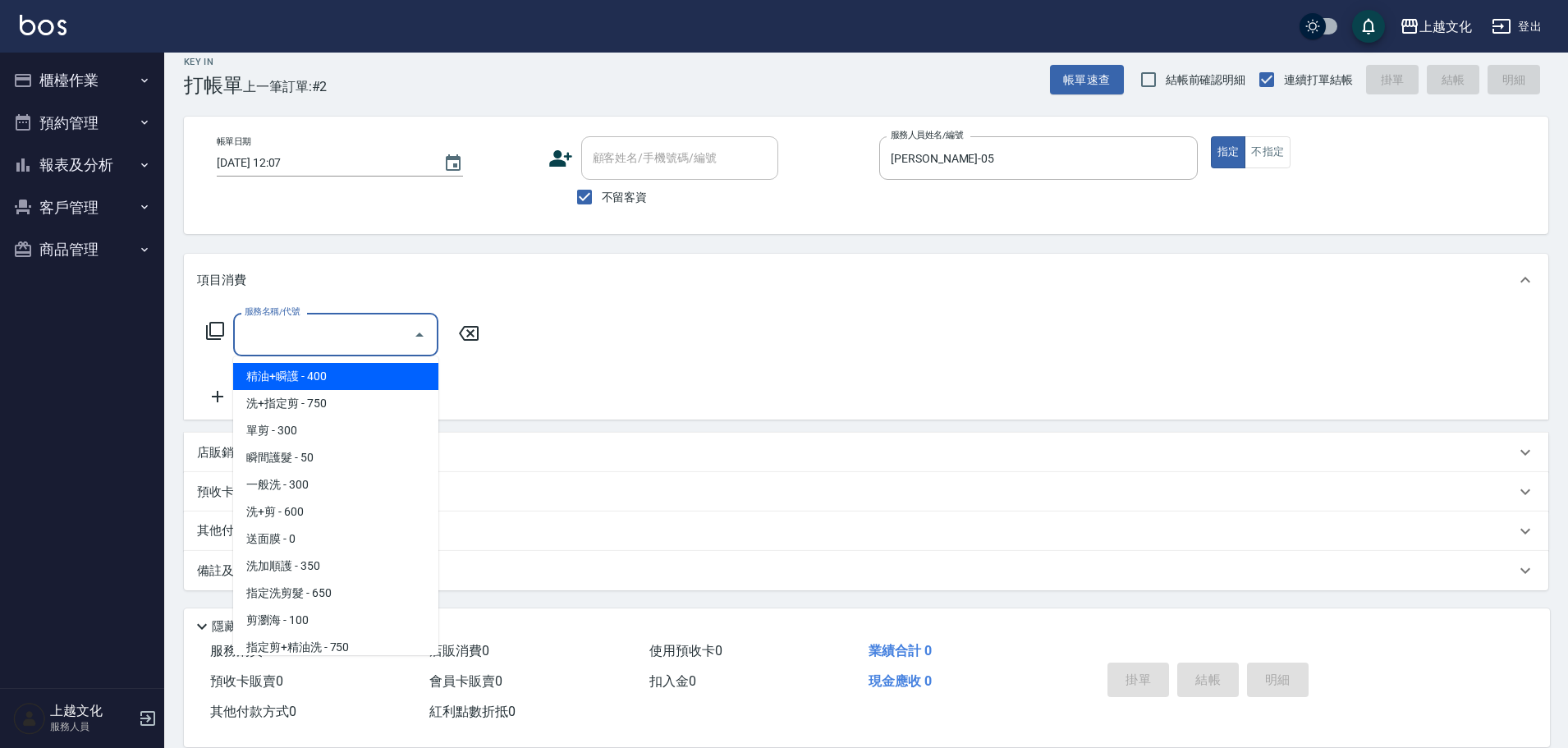
click at [286, 340] on input "服務名稱/代號" at bounding box center [323, 334] width 165 height 29
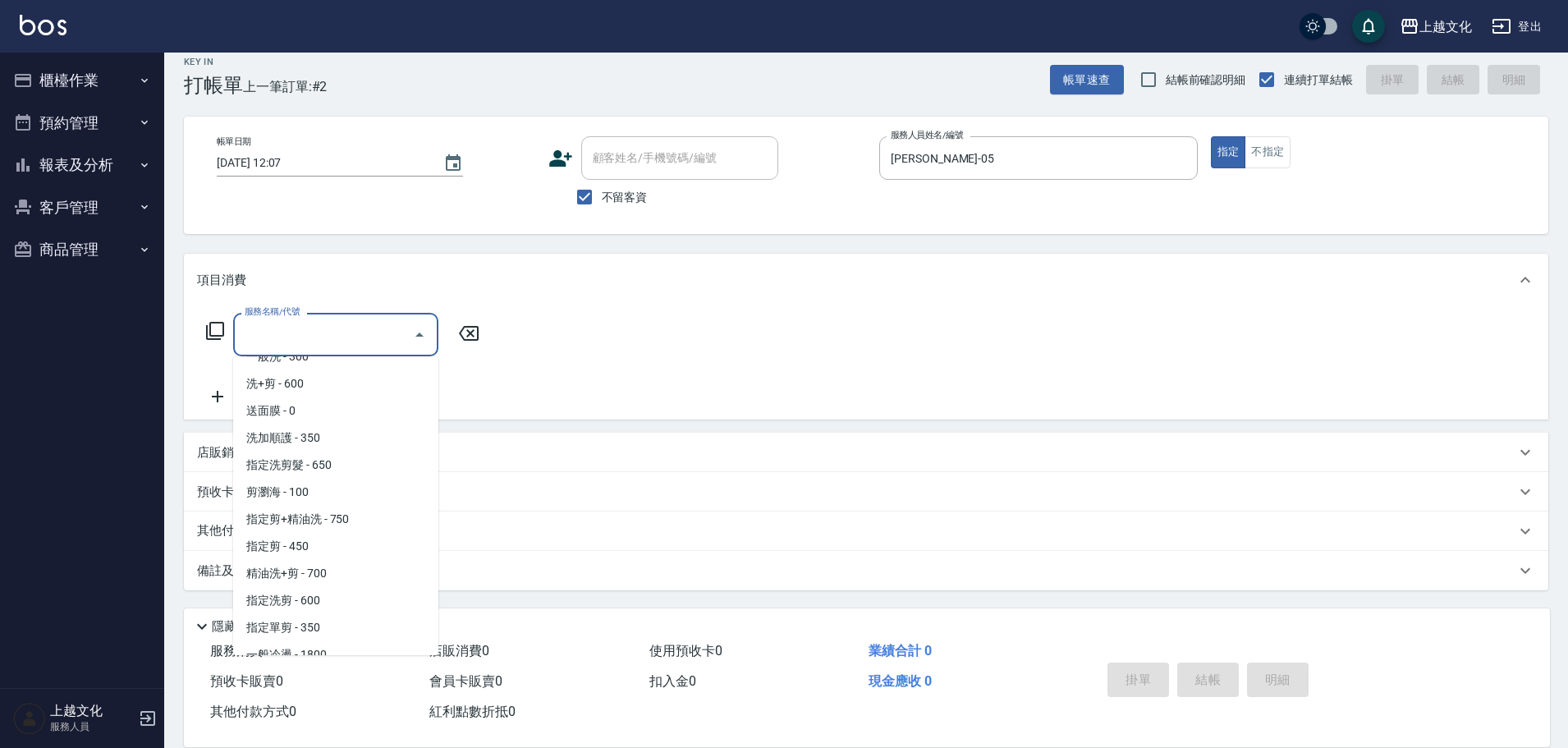
scroll to position [164, 0]
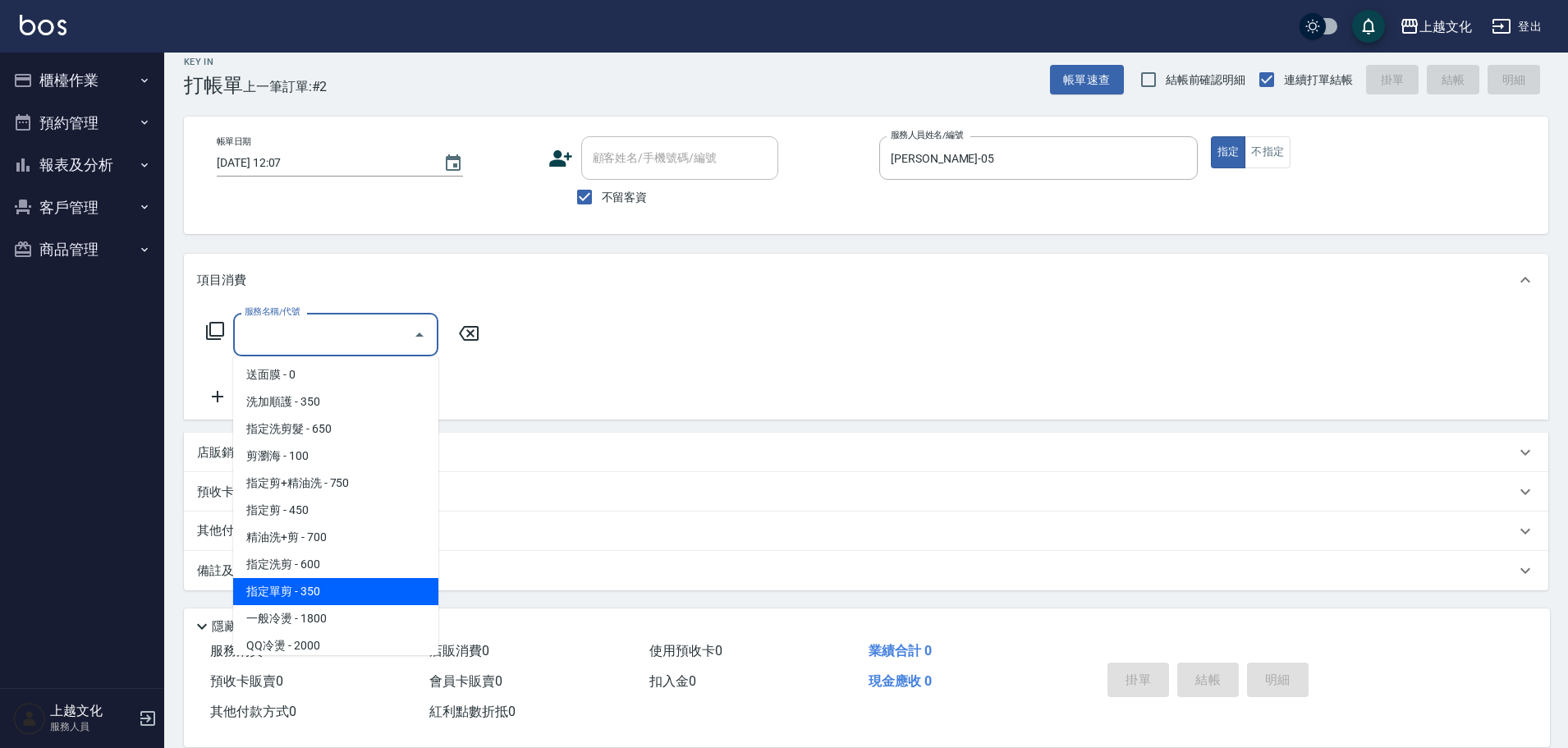
click at [330, 590] on span "指定單剪 - 350" at bounding box center [335, 590] width 205 height 27
type input "指定單剪(209)"
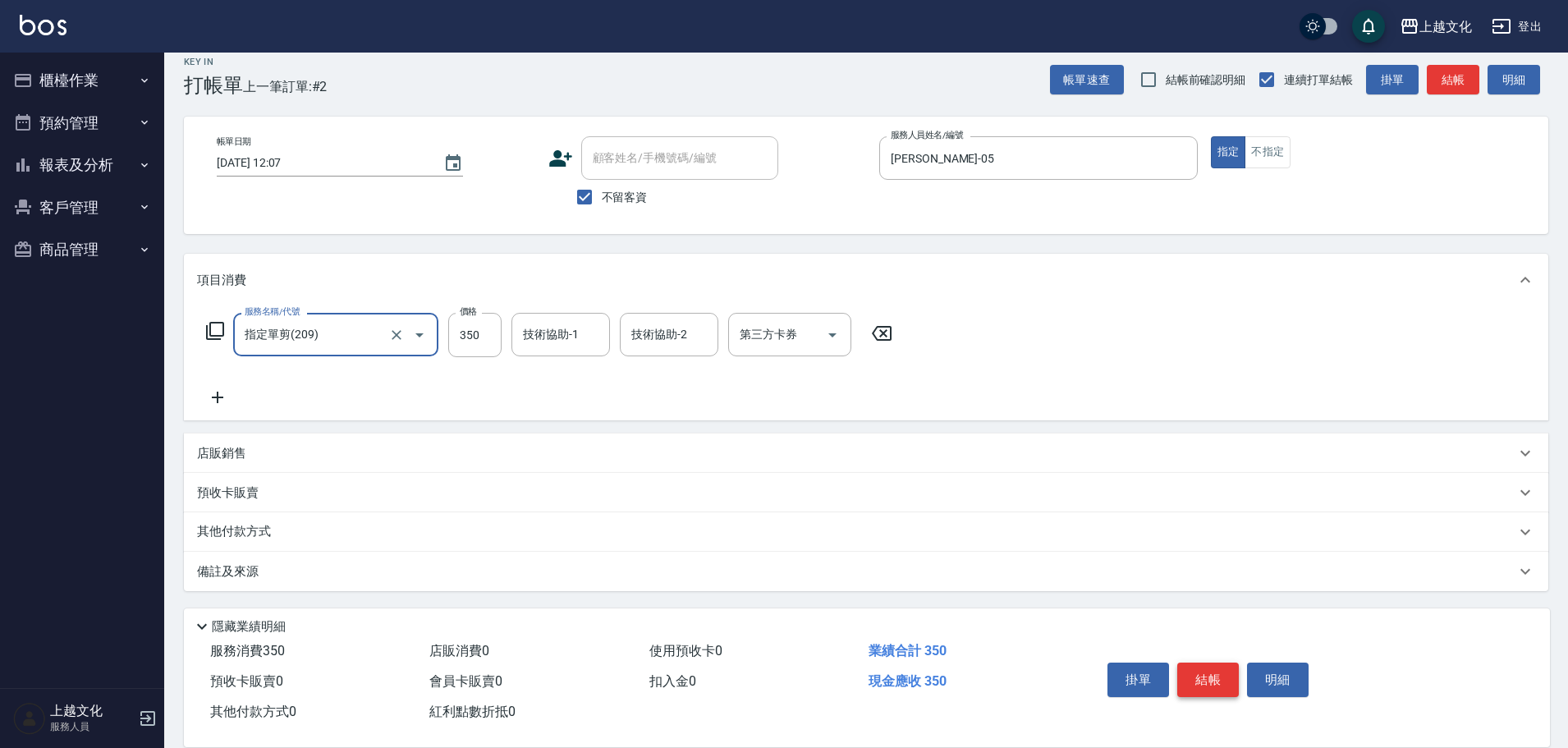
click at [1198, 671] on button "結帳" at bounding box center [1207, 680] width 61 height 35
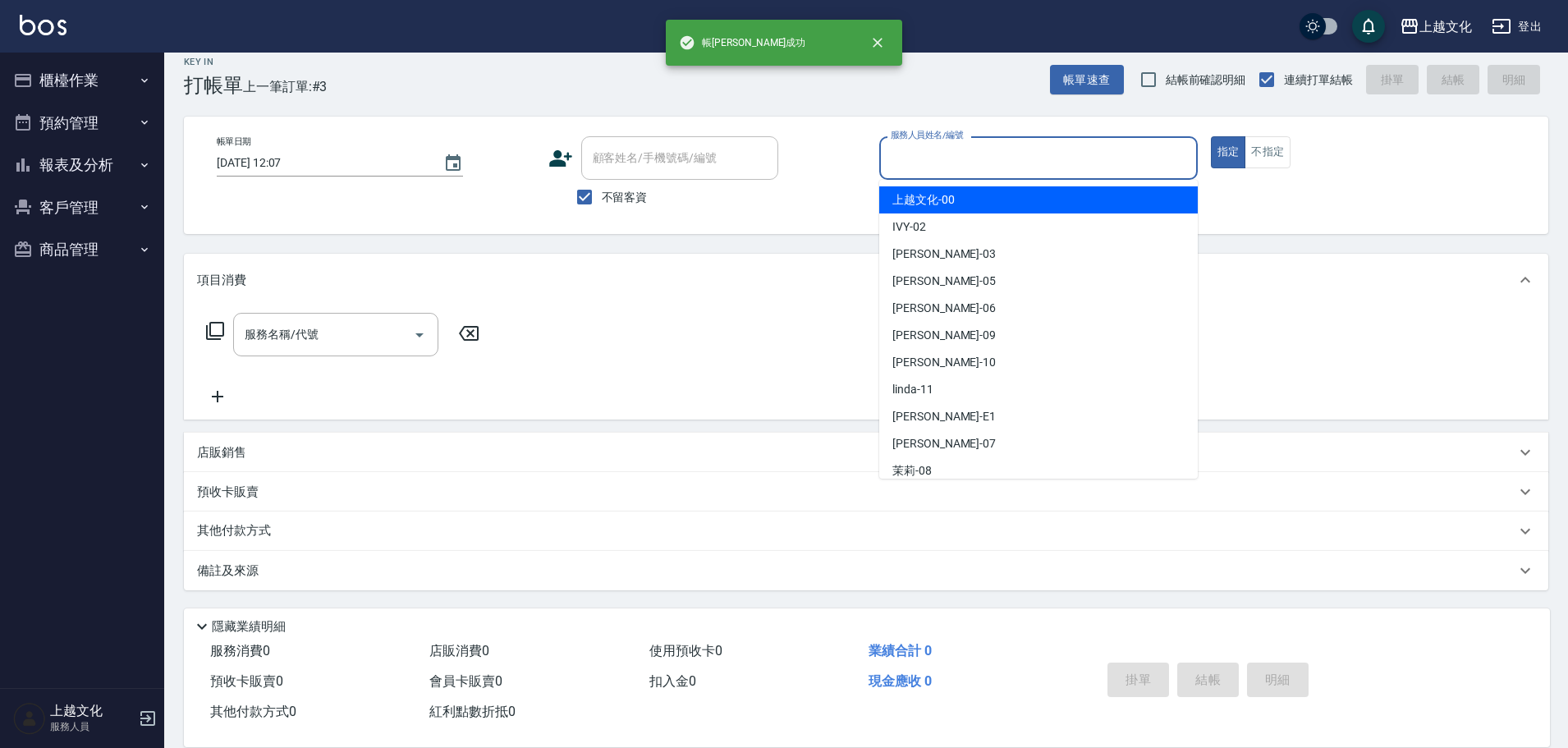
click at [949, 156] on input "服務人員姓名/編號" at bounding box center [1038, 158] width 304 height 29
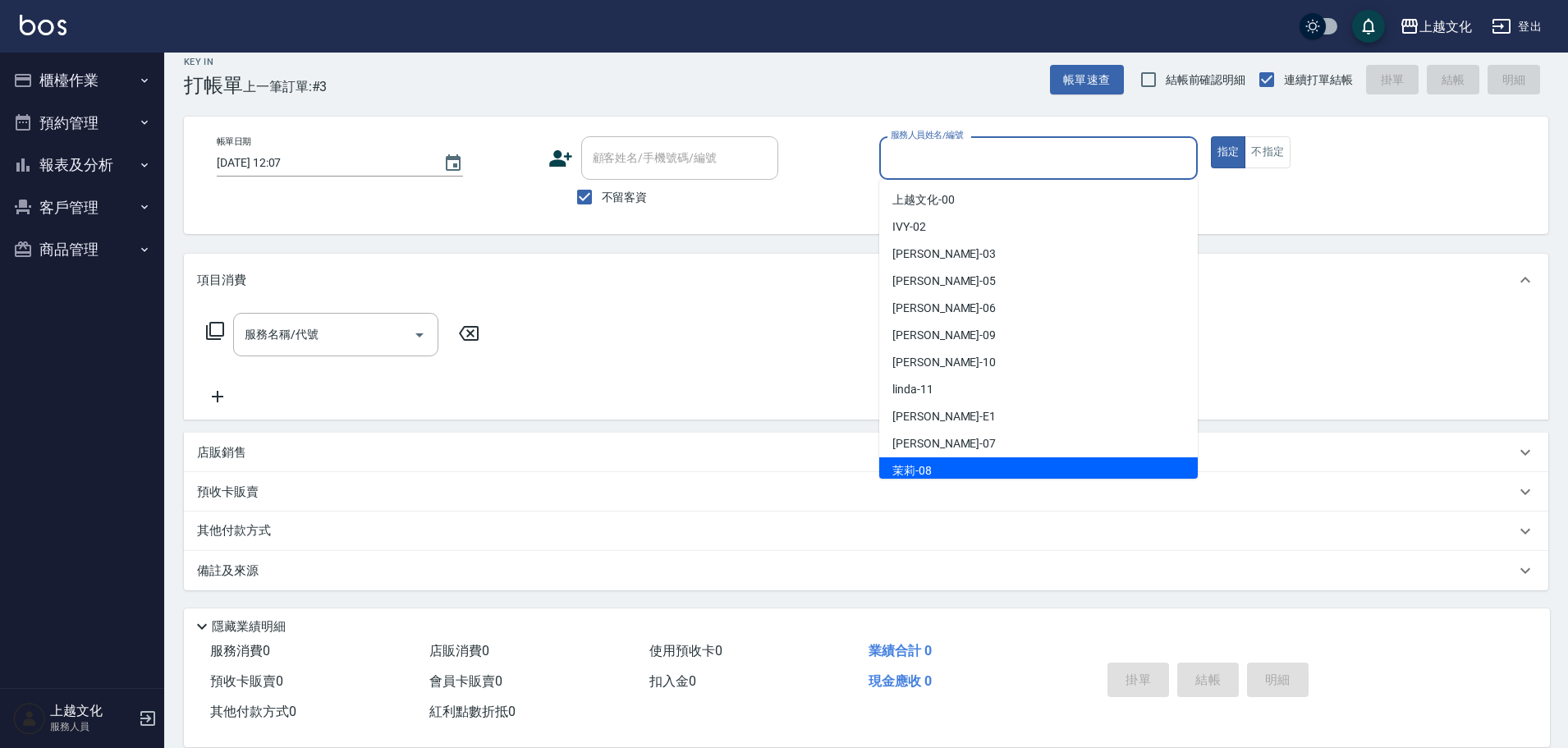
drag, startPoint x: 948, startPoint y: 463, endPoint x: 966, endPoint y: 444, distance: 26.2
click at [949, 463] on div "茉莉 -08" at bounding box center [1039, 471] width 319 height 27
type input "茉莉-08"
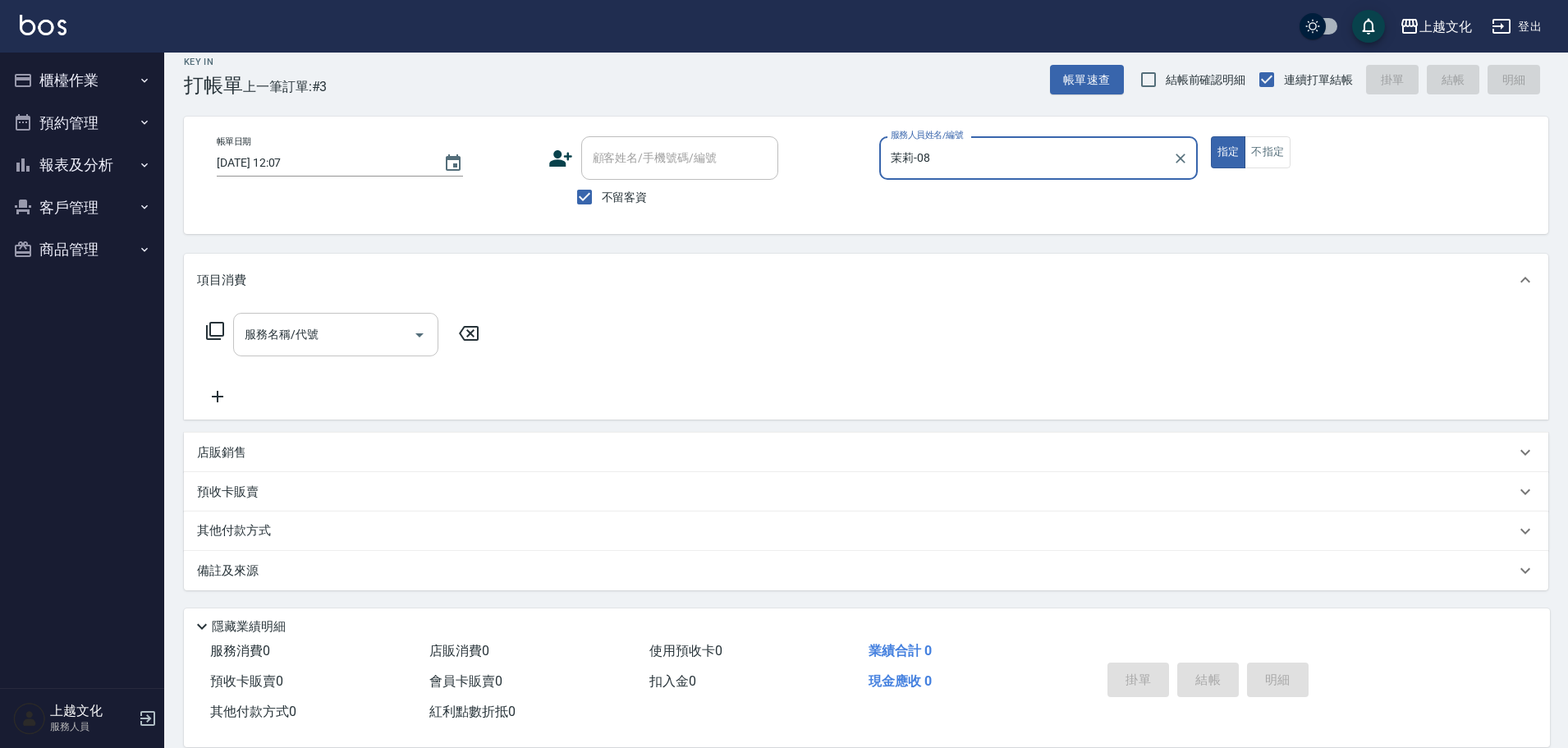
click at [292, 348] on input "服務名稱/代號" at bounding box center [323, 334] width 165 height 29
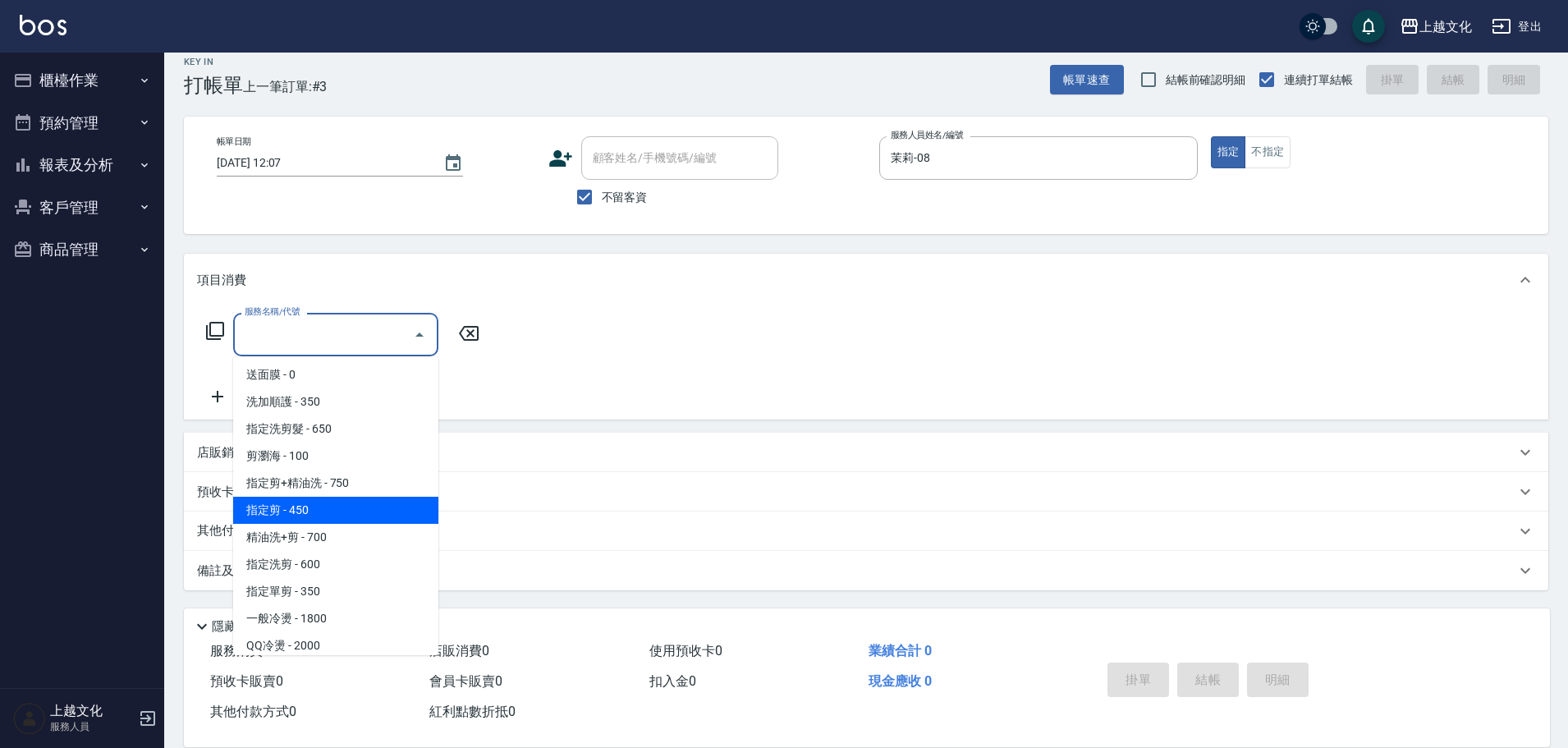
drag, startPoint x: 324, startPoint y: 508, endPoint x: 498, endPoint y: 575, distance: 186.5
click at [325, 509] on span "指定剪 - 450" at bounding box center [335, 509] width 205 height 27
type input "指定剪(205)"
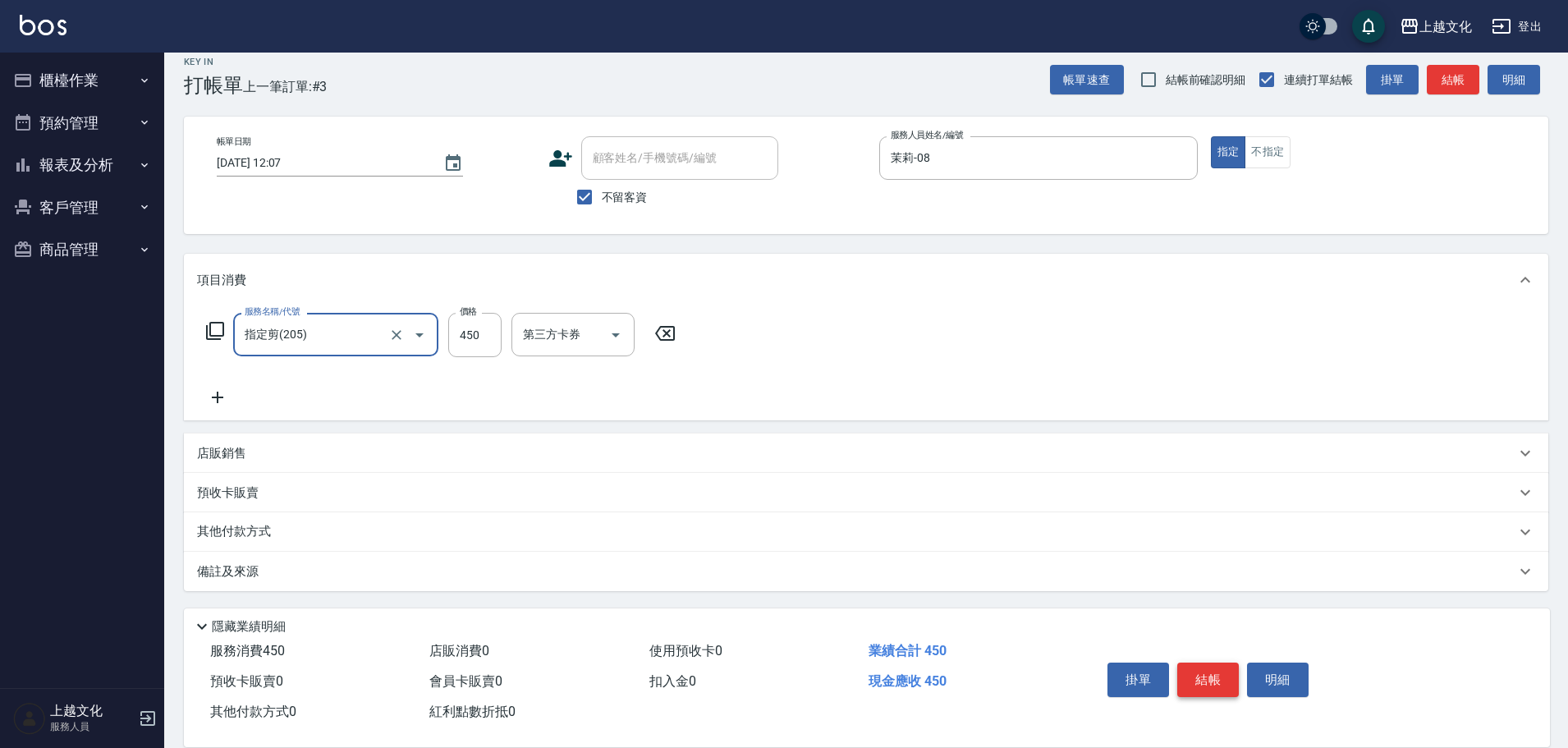
click at [1205, 674] on button "結帳" at bounding box center [1207, 680] width 61 height 35
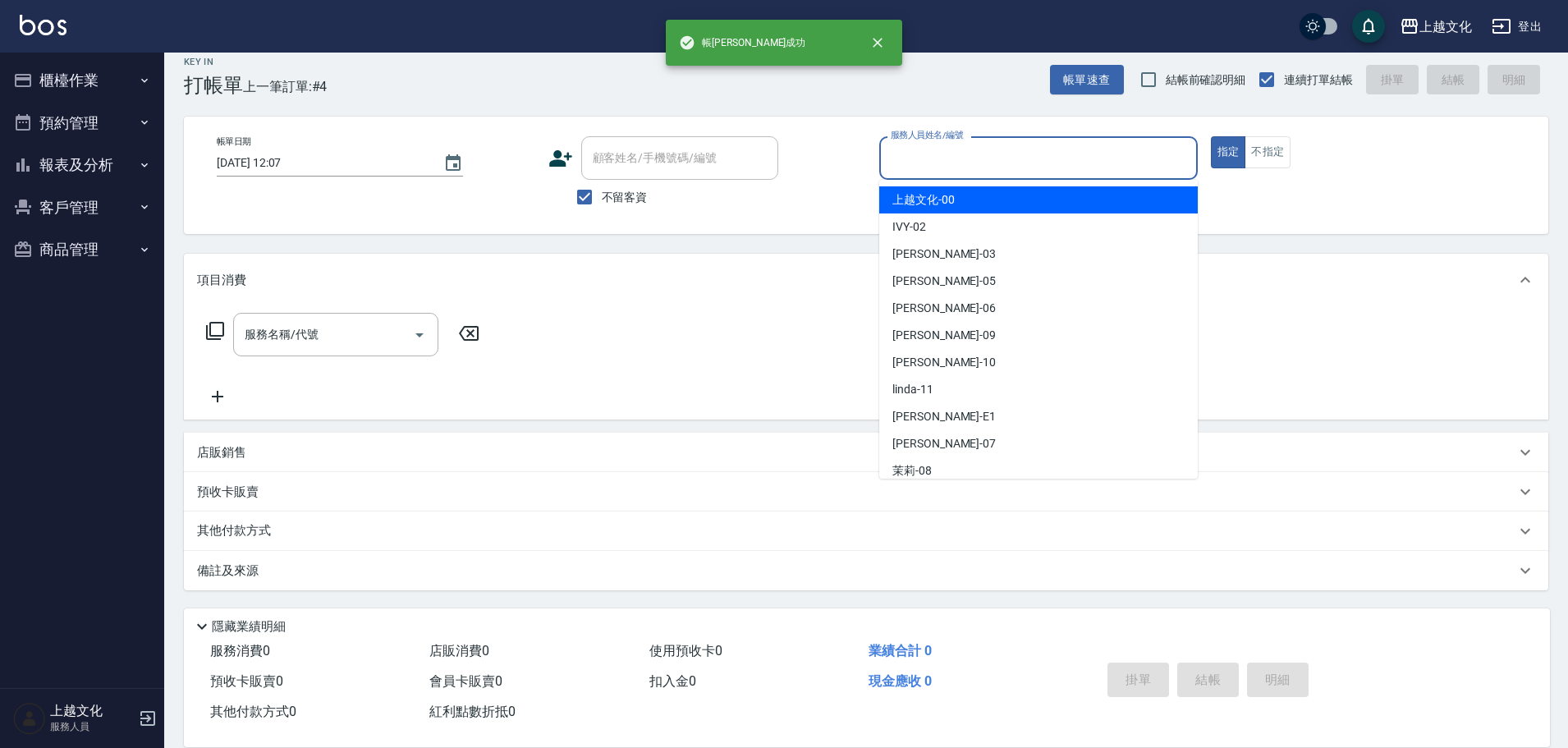
click at [940, 168] on input "服務人員姓名/編號" at bounding box center [1038, 158] width 304 height 29
drag, startPoint x: 940, startPoint y: 168, endPoint x: 932, endPoint y: 210, distance: 42.8
click at [940, 168] on input "服務人員姓名/編號" at bounding box center [1038, 158] width 304 height 29
click at [925, 156] on input "服務人員姓名/編號" at bounding box center [1038, 158] width 304 height 29
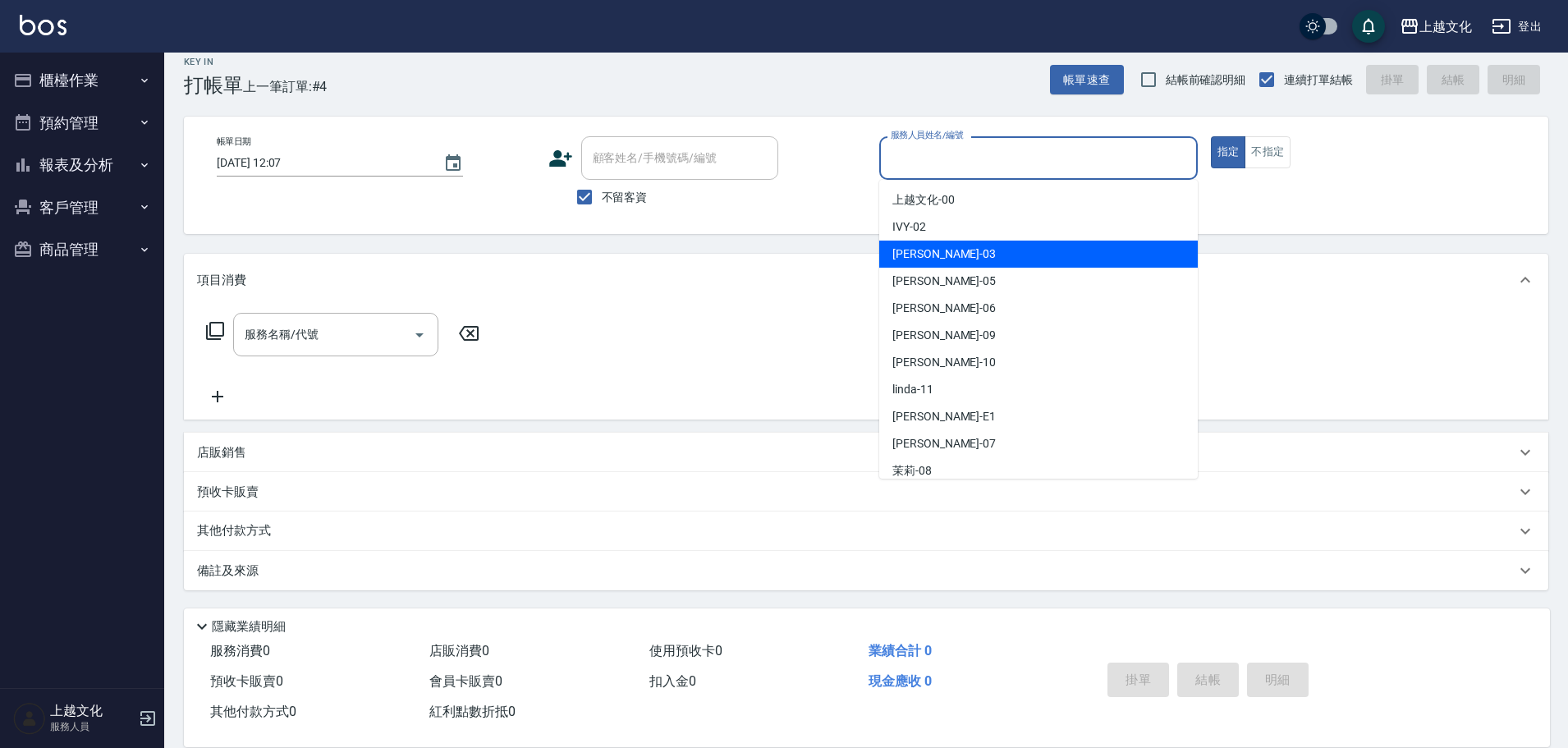
drag, startPoint x: 938, startPoint y: 255, endPoint x: 999, endPoint y: 243, distance: 62.2
click at [939, 254] on div "[PERSON_NAME] -03" at bounding box center [1039, 254] width 319 height 27
type input "[PERSON_NAME]-03"
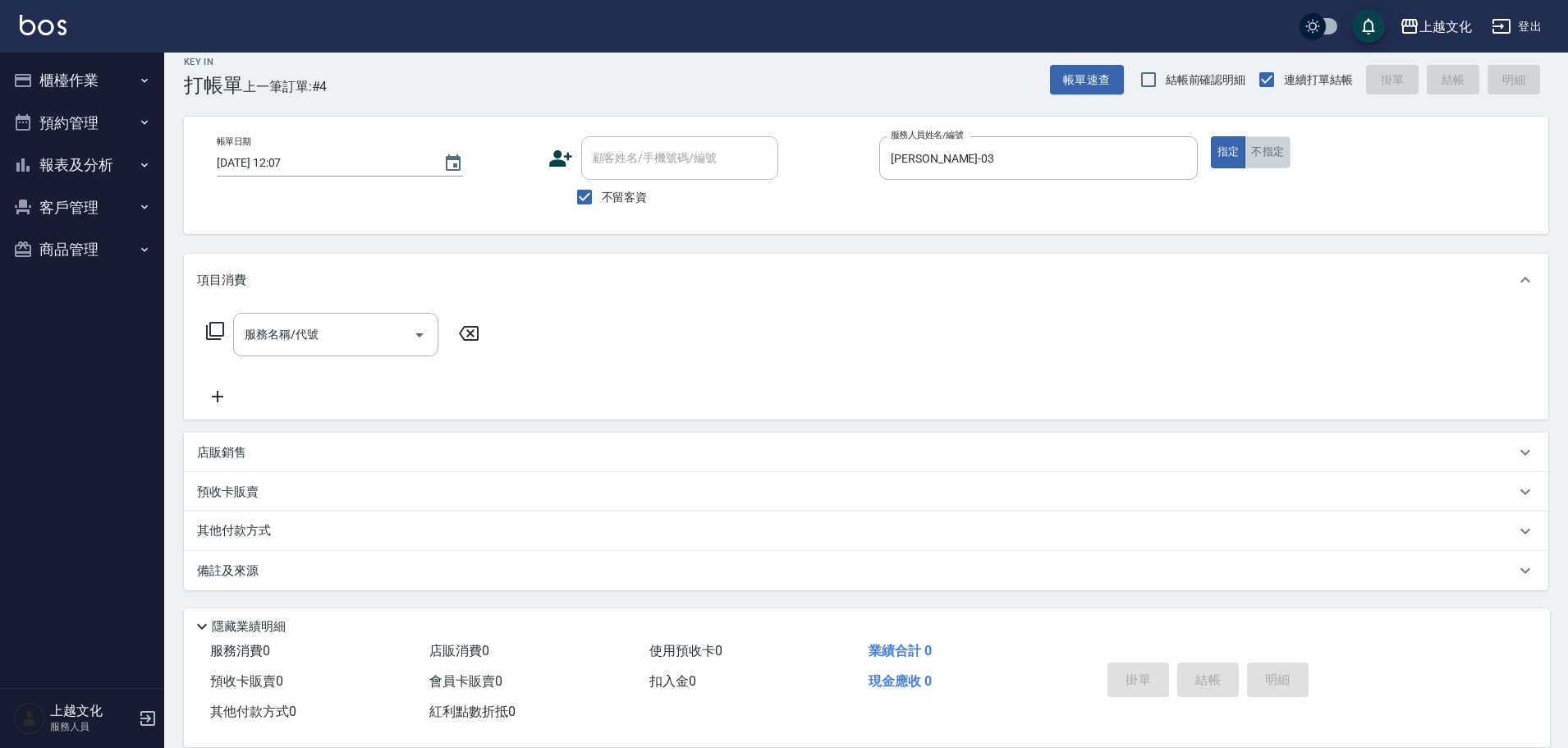
drag, startPoint x: 1275, startPoint y: 147, endPoint x: 799, endPoint y: 193, distance: 478.2
click at [1274, 148] on button "不指定" at bounding box center [1267, 153] width 46 height 32
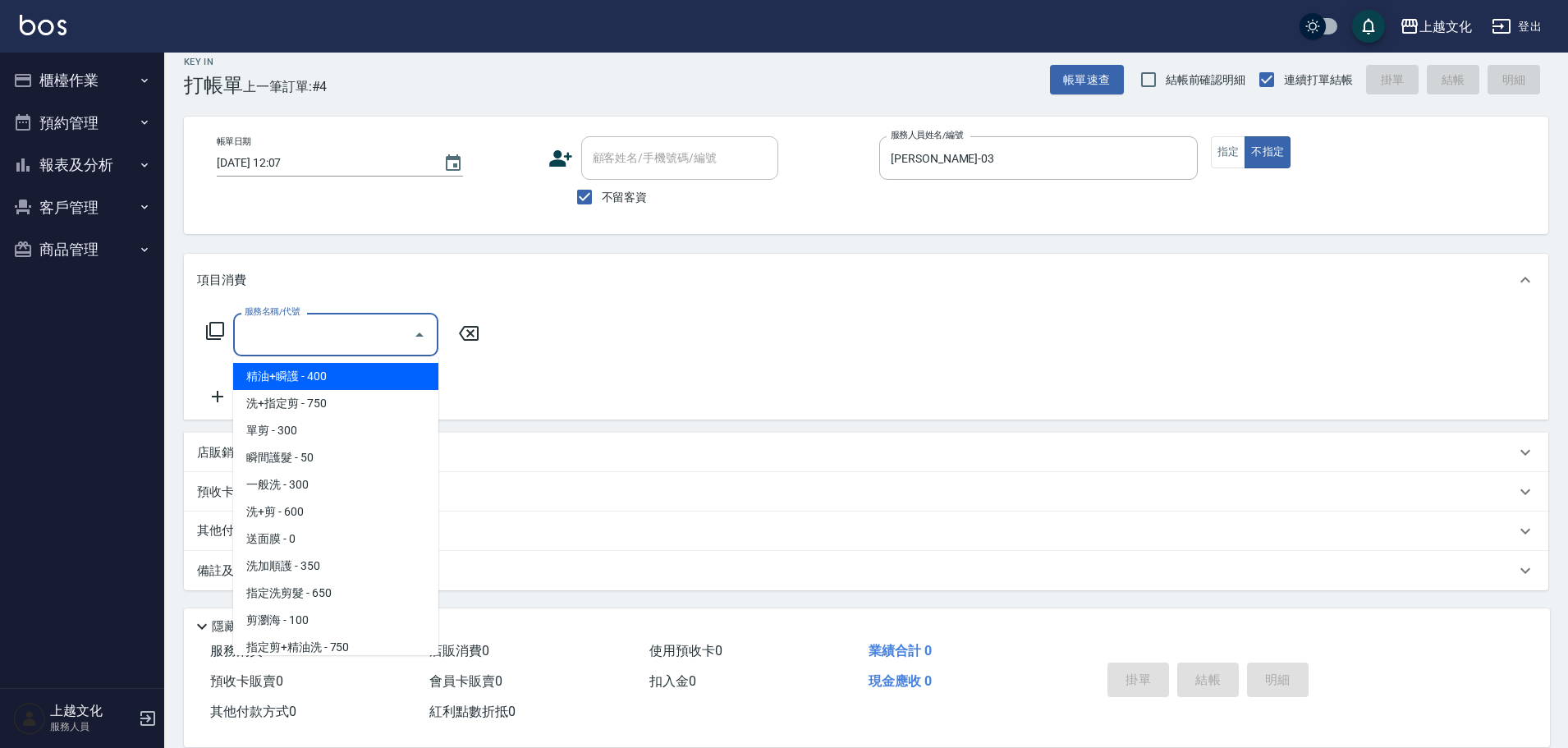
click at [308, 332] on input "服務名稱/代號" at bounding box center [323, 334] width 165 height 29
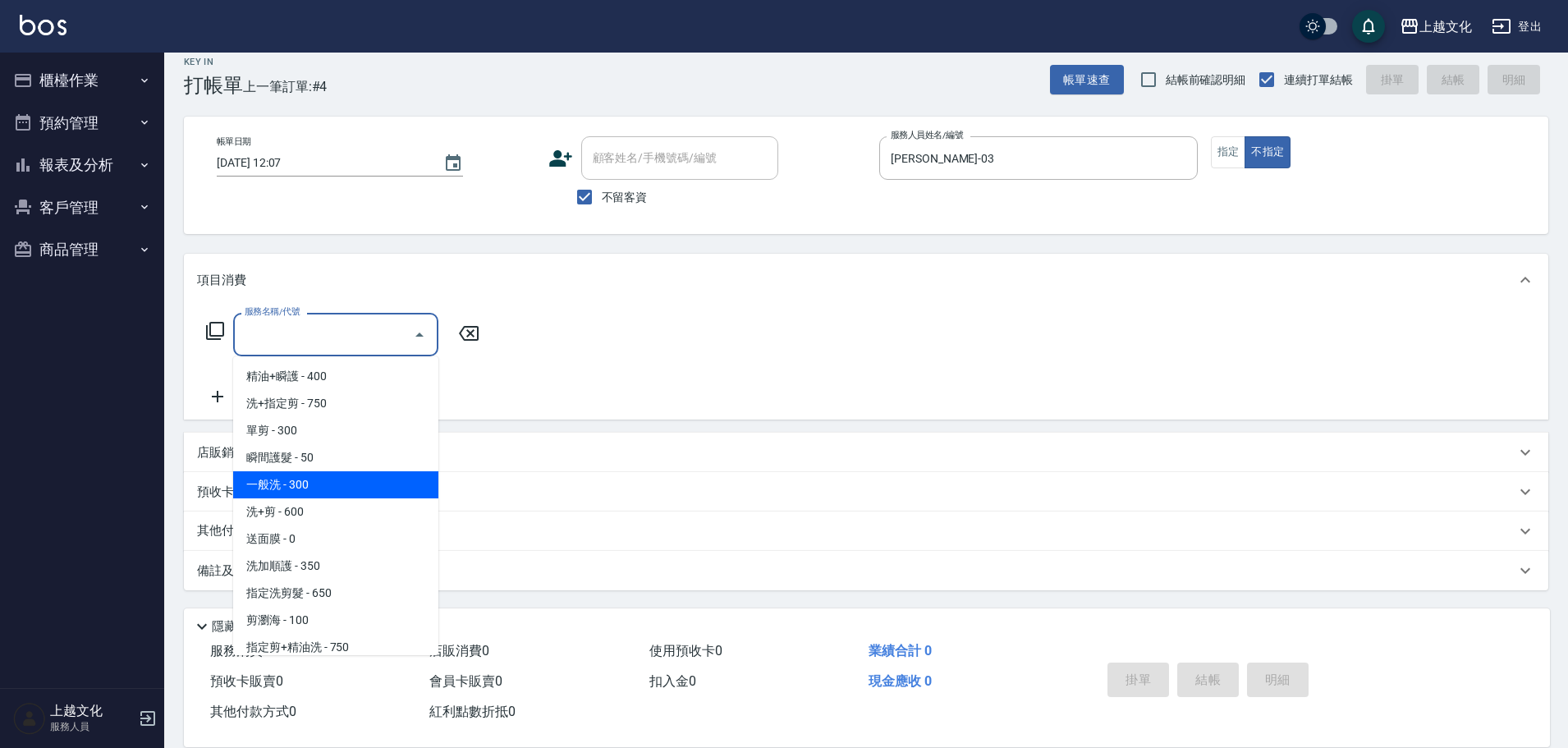
click at [318, 486] on span "一般洗 - 300" at bounding box center [335, 484] width 205 height 27
type input "一般洗(105)"
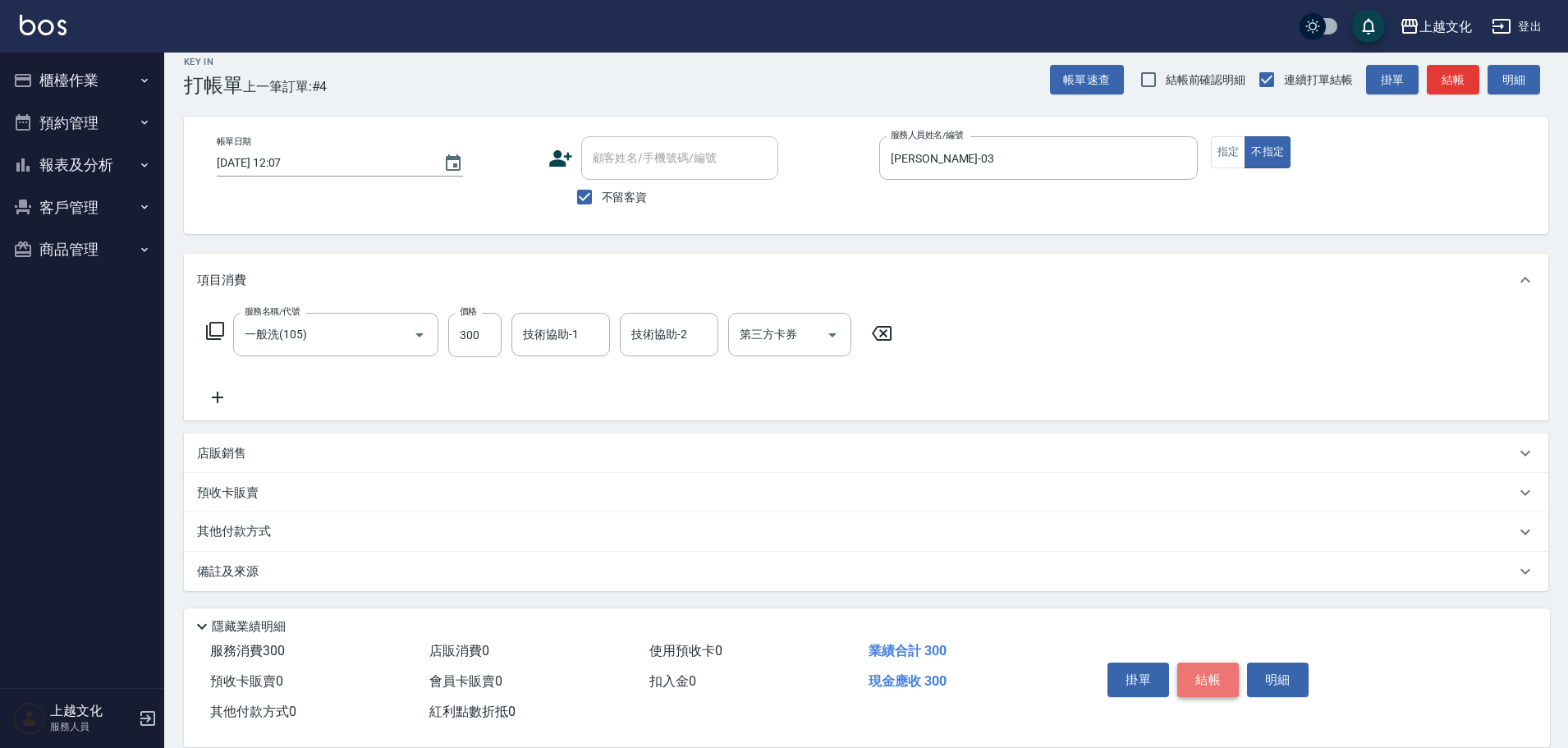
click at [1205, 670] on button "結帳" at bounding box center [1207, 680] width 61 height 35
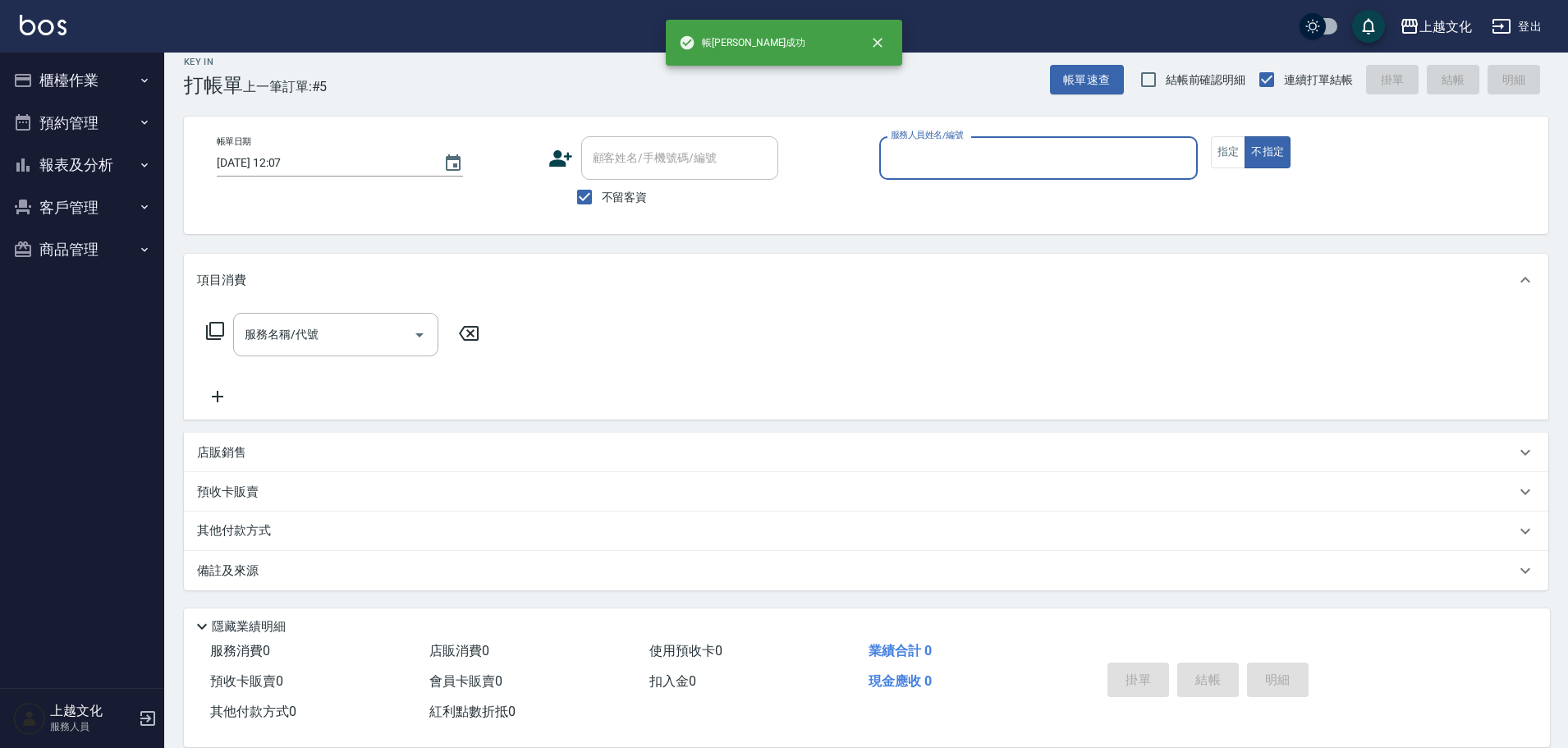
click at [55, 167] on button "報表及分析" at bounding box center [82, 164] width 151 height 43
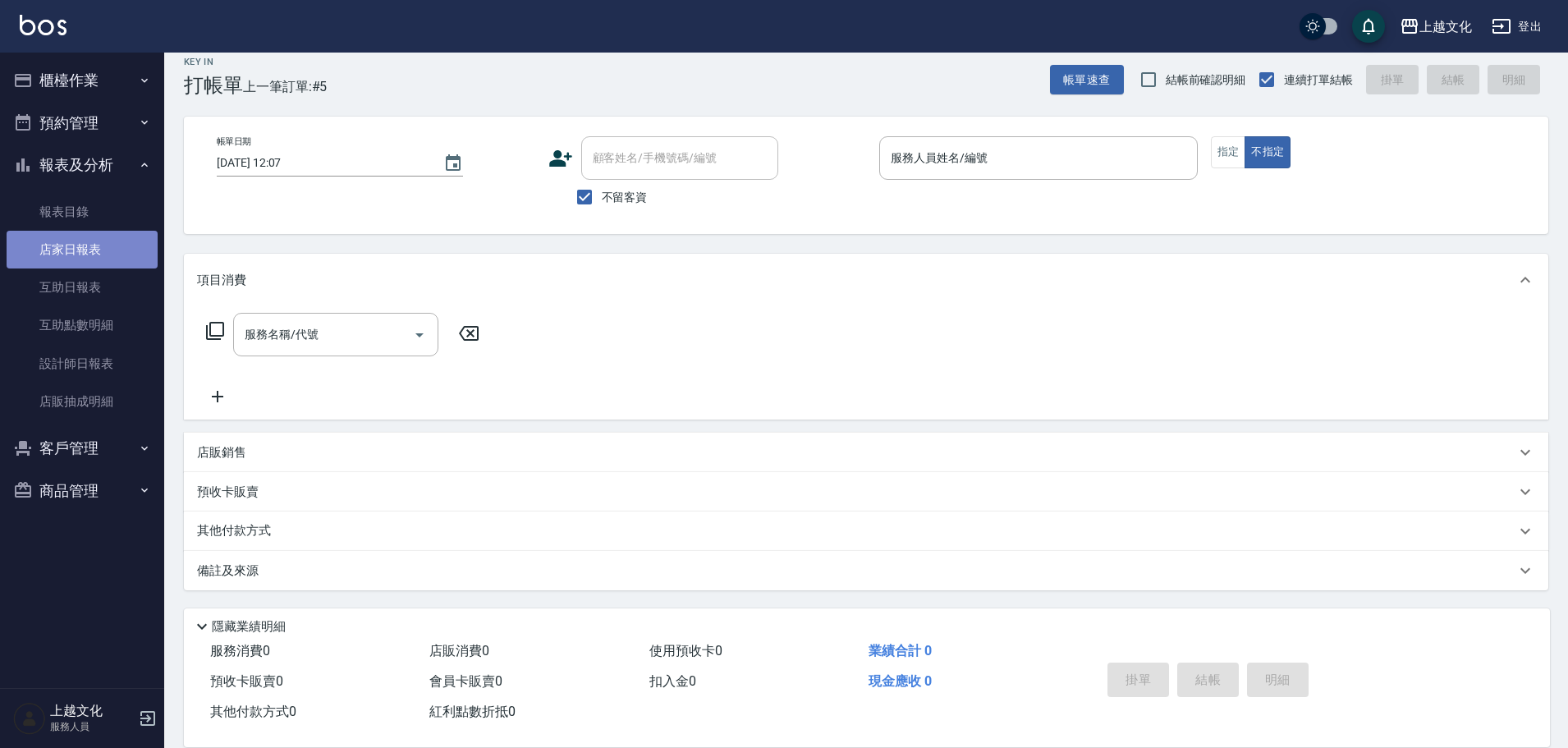
click at [76, 242] on link "店家日報表" at bounding box center [82, 250] width 151 height 38
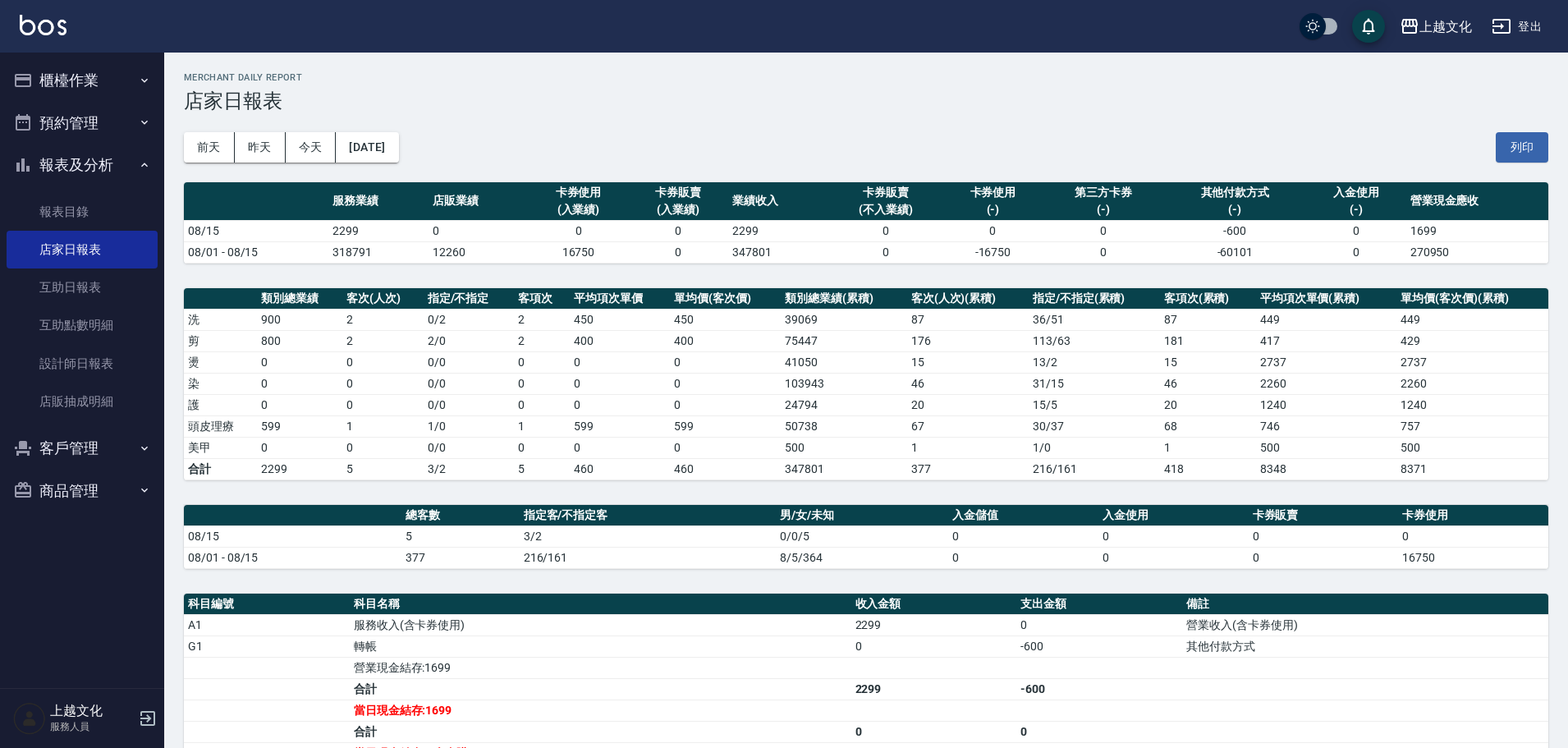
click at [115, 69] on button "櫃檯作業" at bounding box center [82, 80] width 151 height 43
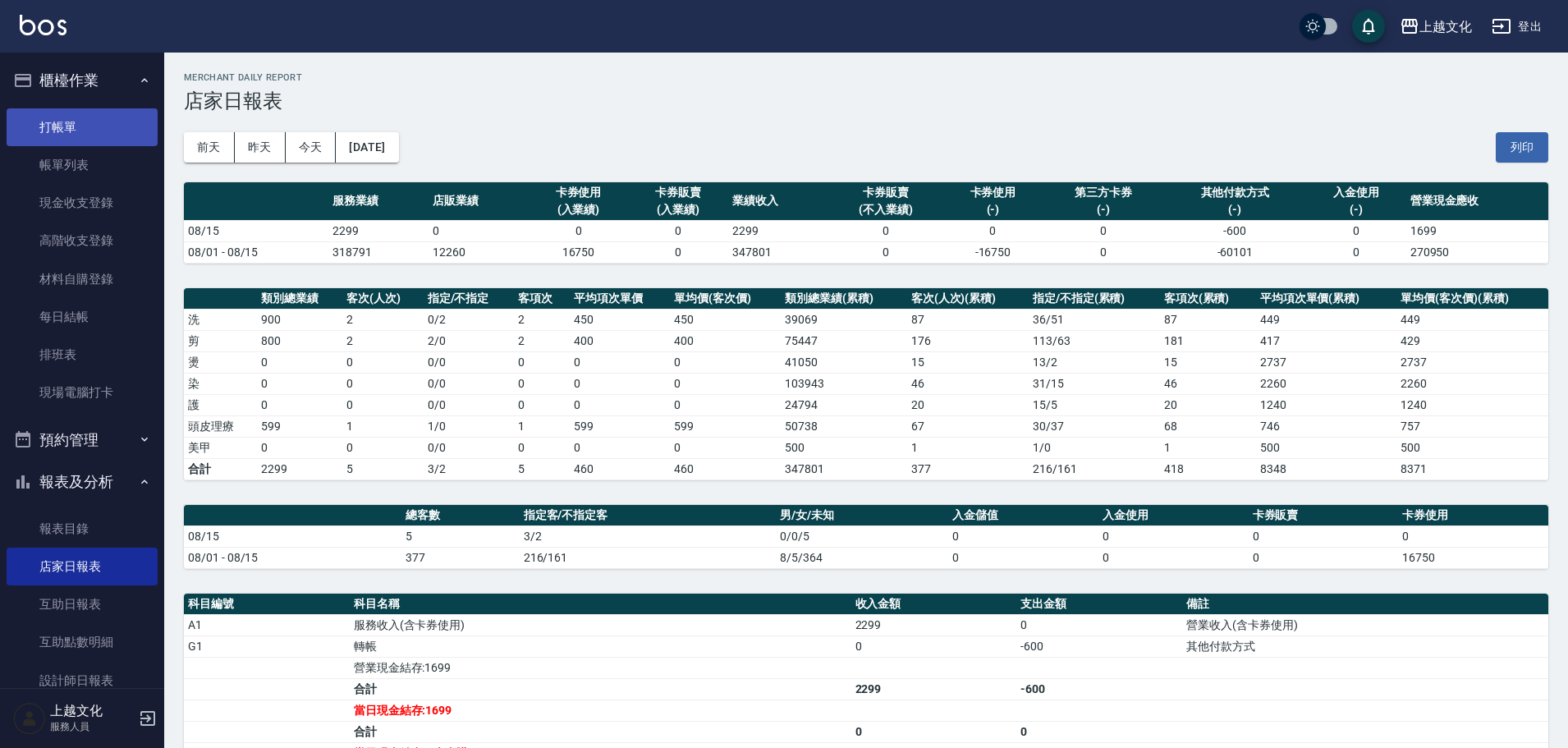
click at [125, 116] on link "打帳單" at bounding box center [82, 127] width 151 height 38
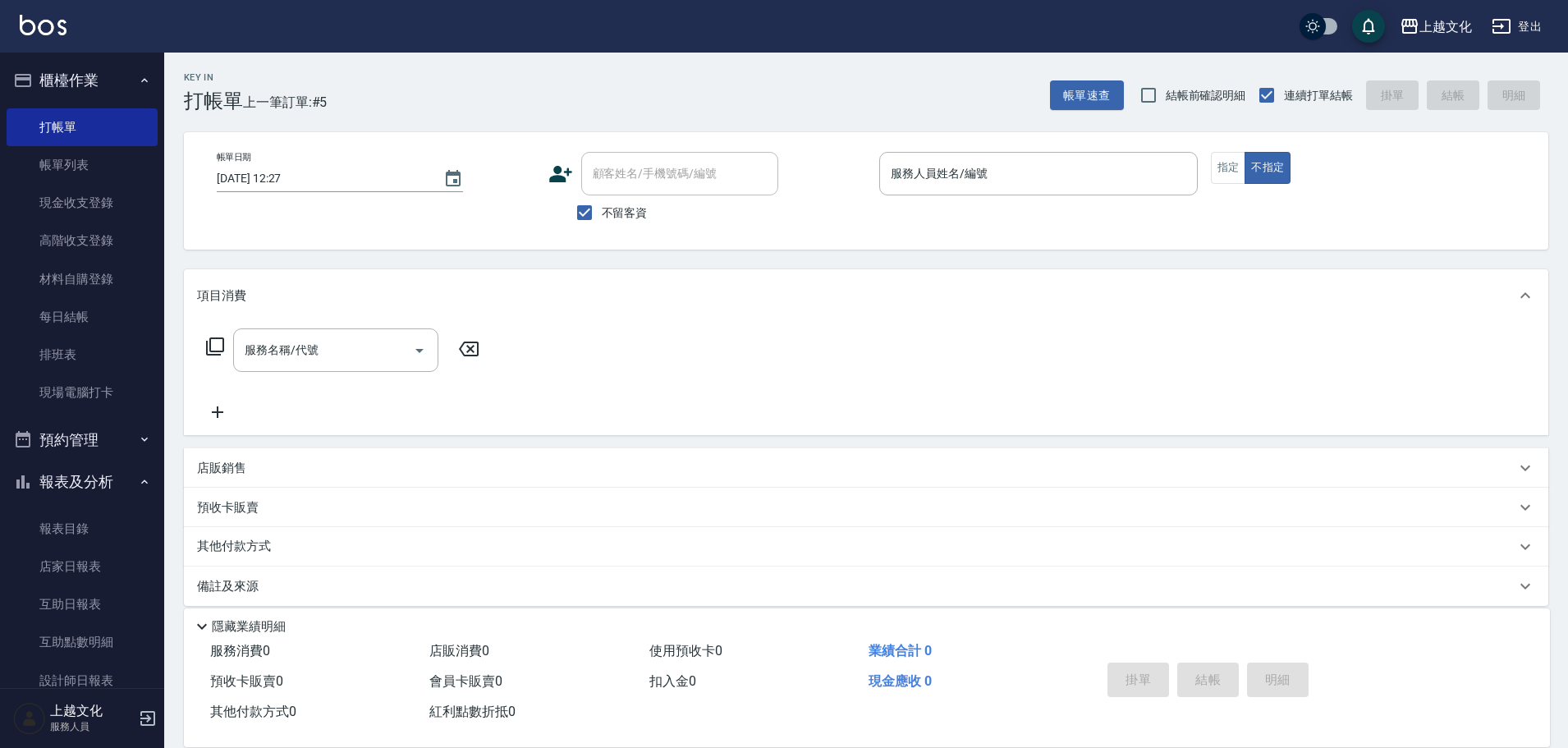
click at [611, 216] on span "不留客資" at bounding box center [624, 212] width 46 height 17
click at [601, 216] on input "不留客資" at bounding box center [584, 212] width 35 height 35
checkbox input "false"
click at [629, 184] on input "顧客姓名/手機號碼/編號" at bounding box center [667, 173] width 157 height 29
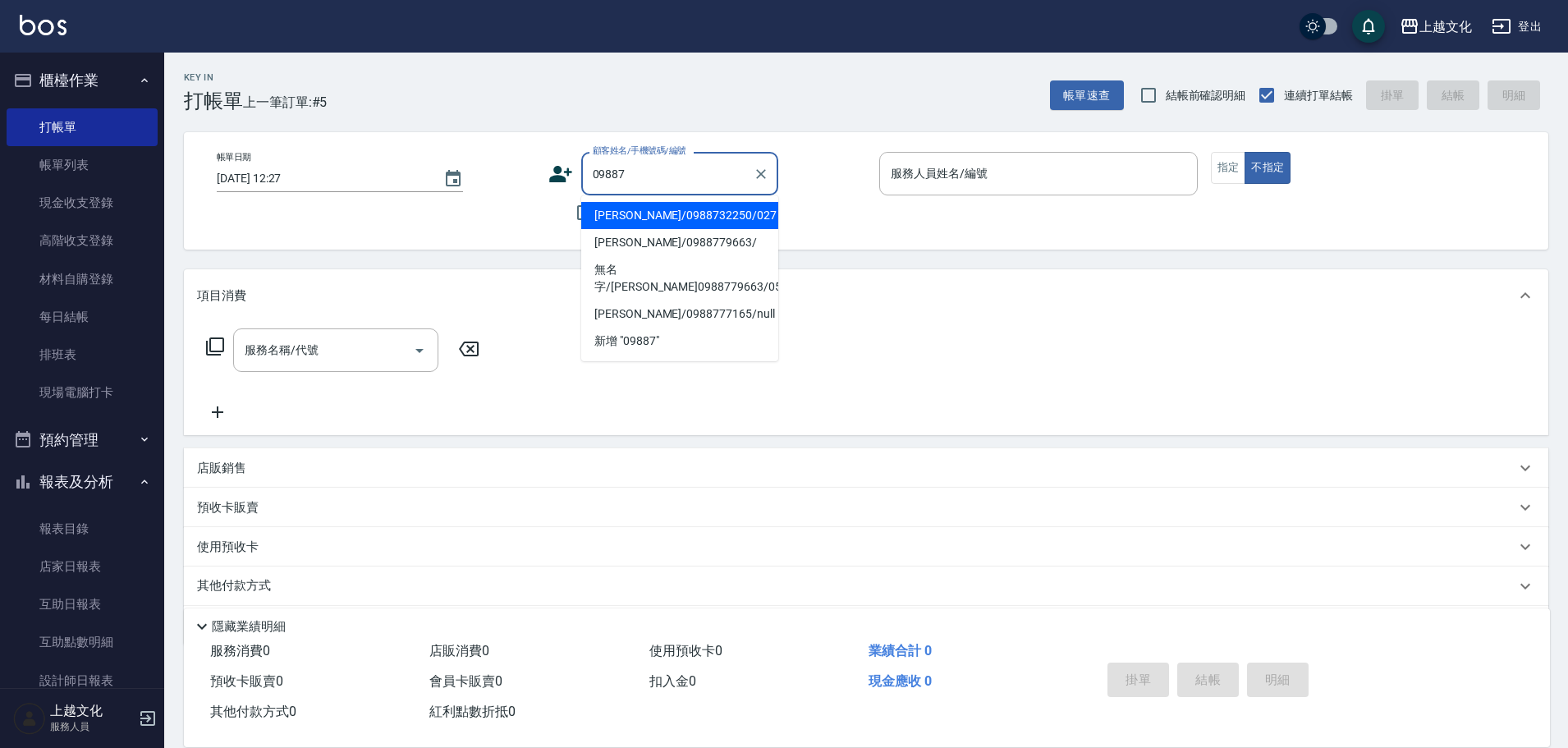
click at [697, 223] on li "[PERSON_NAME]/0988732250/027" at bounding box center [679, 215] width 197 height 27
type input "[PERSON_NAME]/0988732250/027"
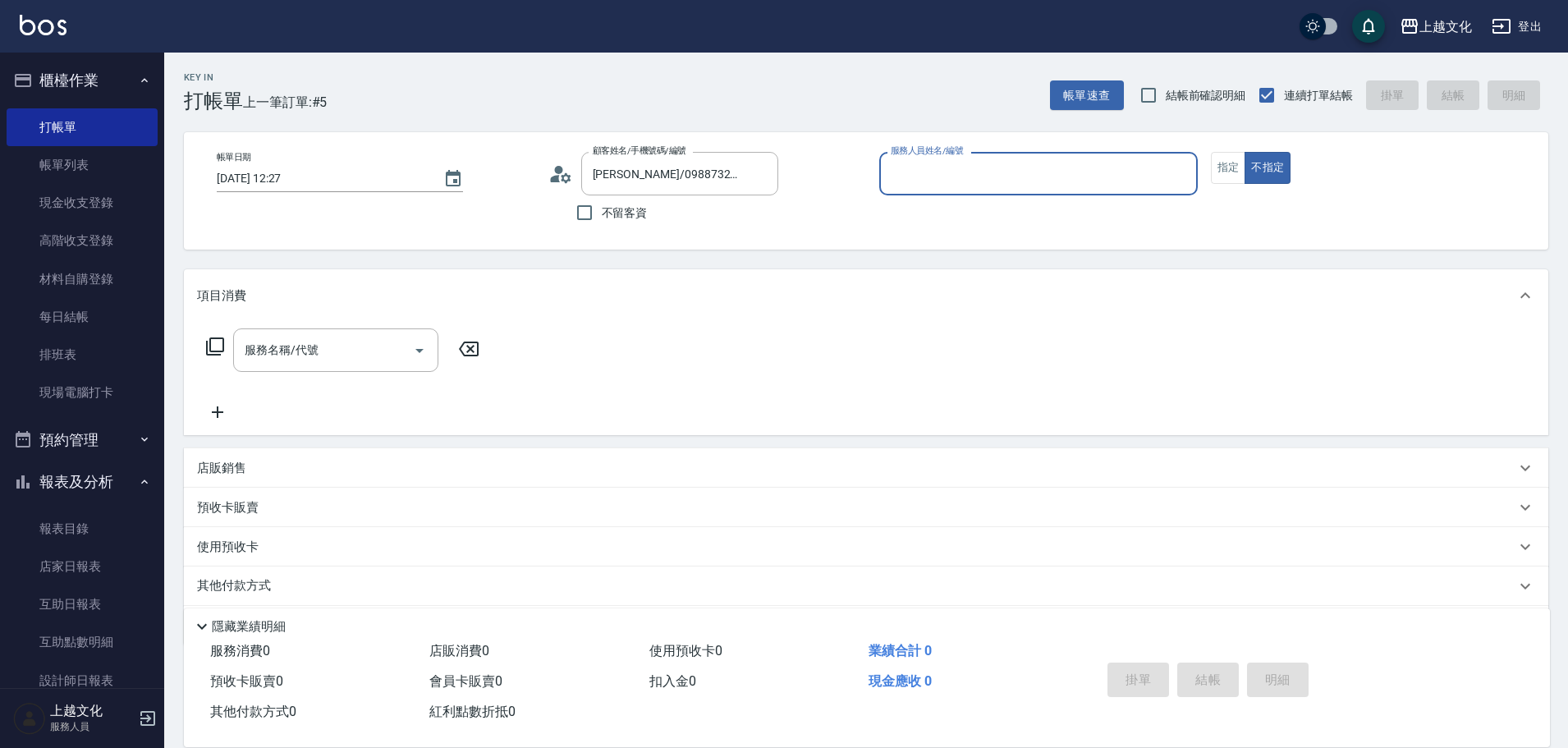
type input "[PERSON_NAME]-07"
click at [304, 547] on div "使用預收卡 x4" at bounding box center [856, 549] width 1318 height 25
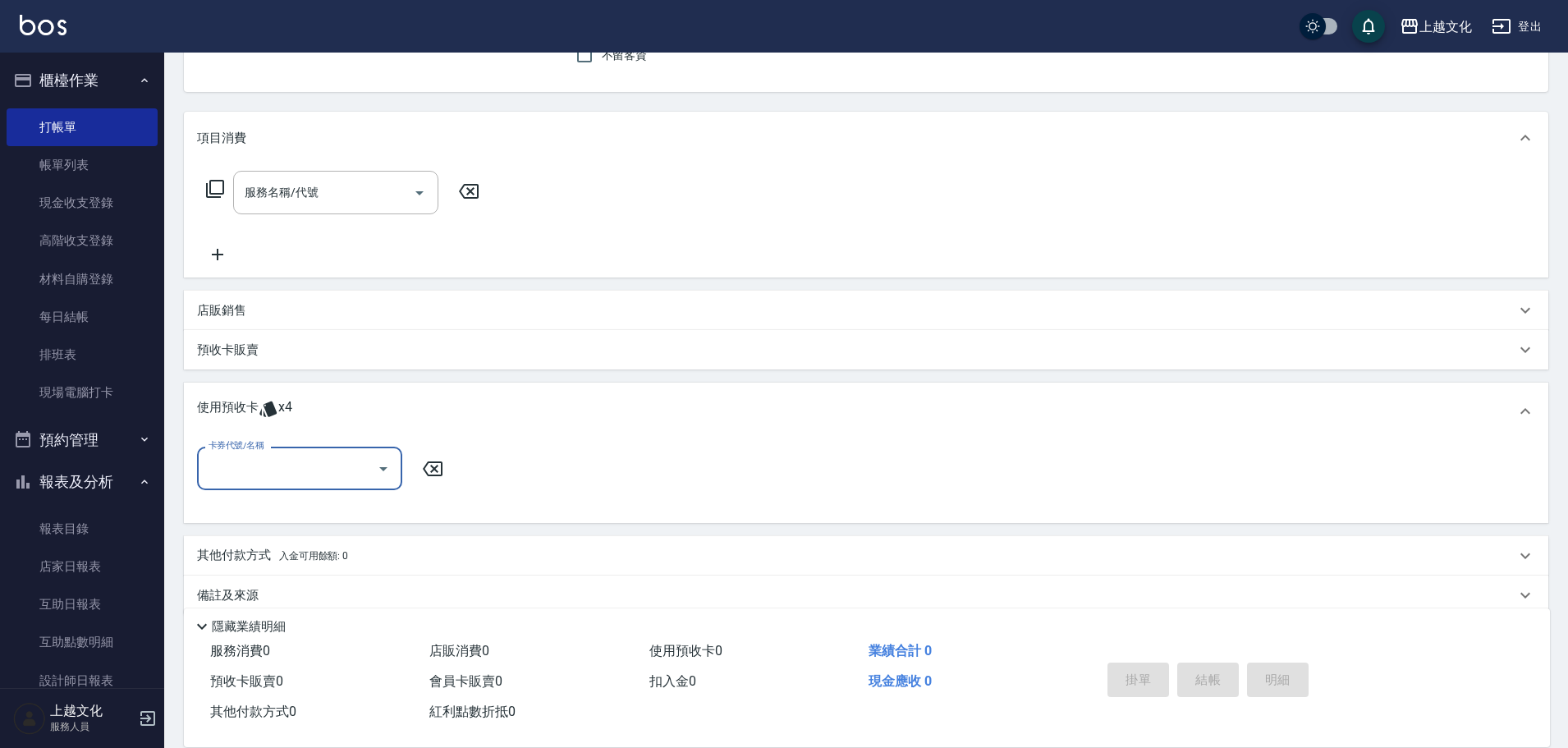
scroll to position [182, 0]
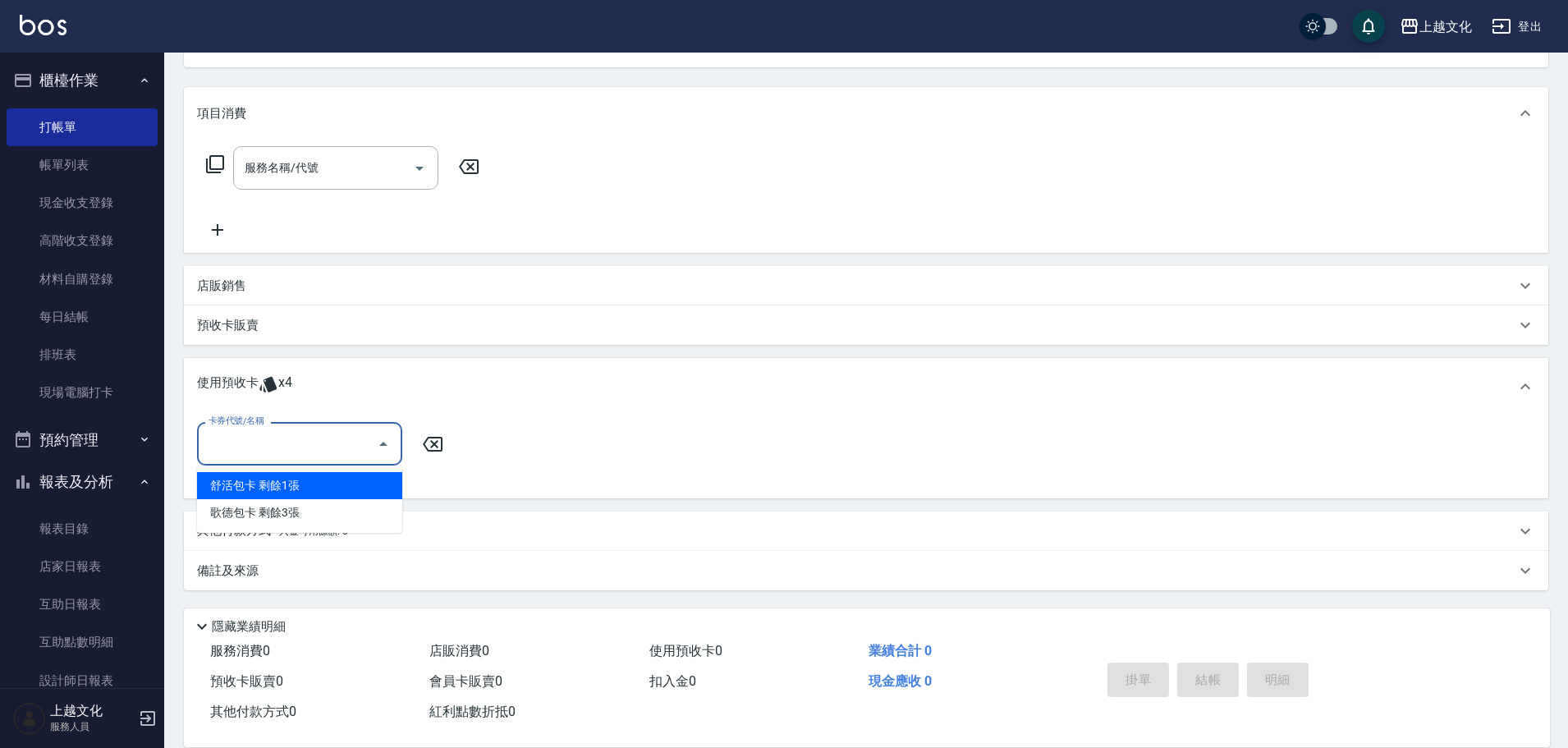
click at [309, 441] on input "卡券代號/名稱" at bounding box center [286, 443] width 165 height 29
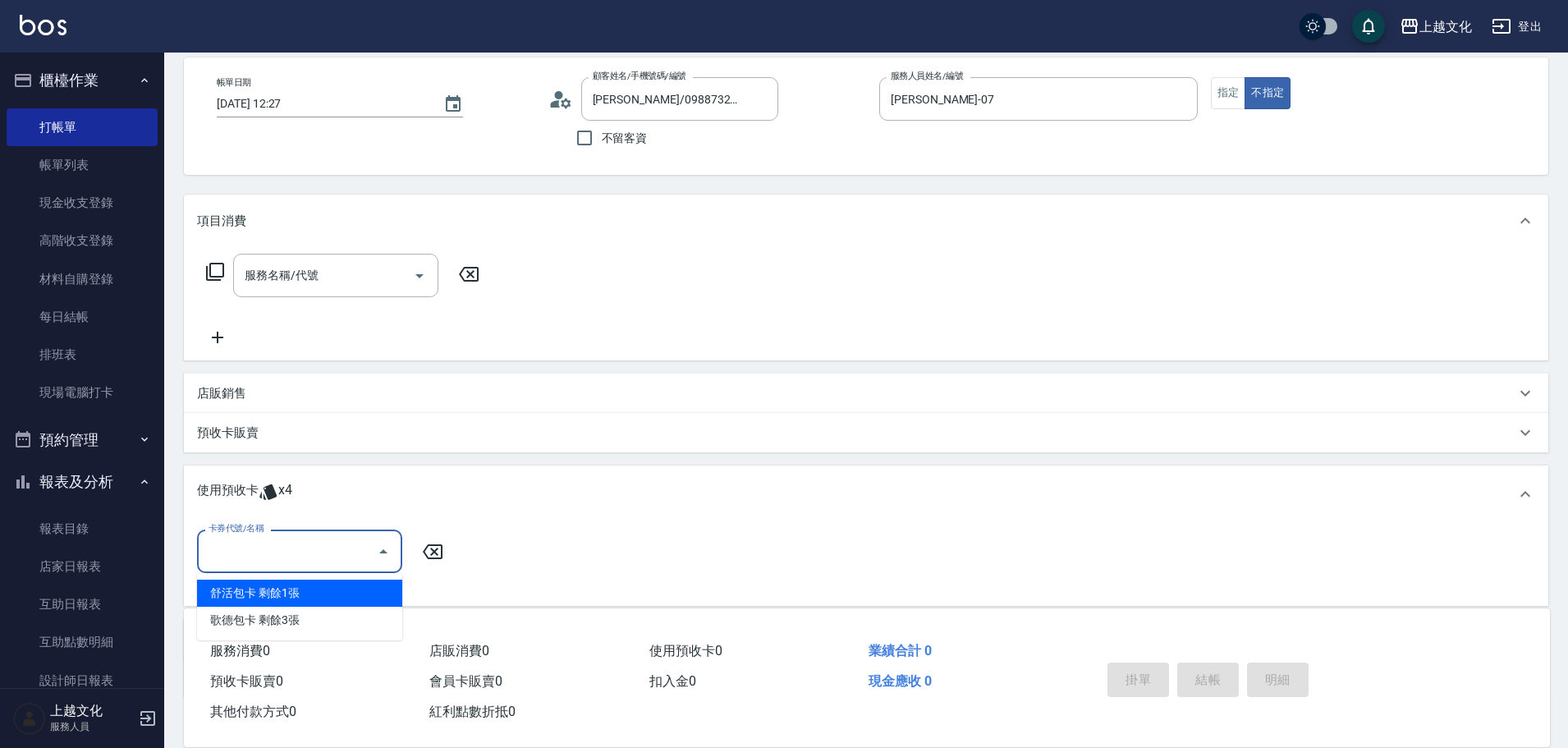
scroll to position [82, 0]
